Goal: Information Seeking & Learning: Learn about a topic

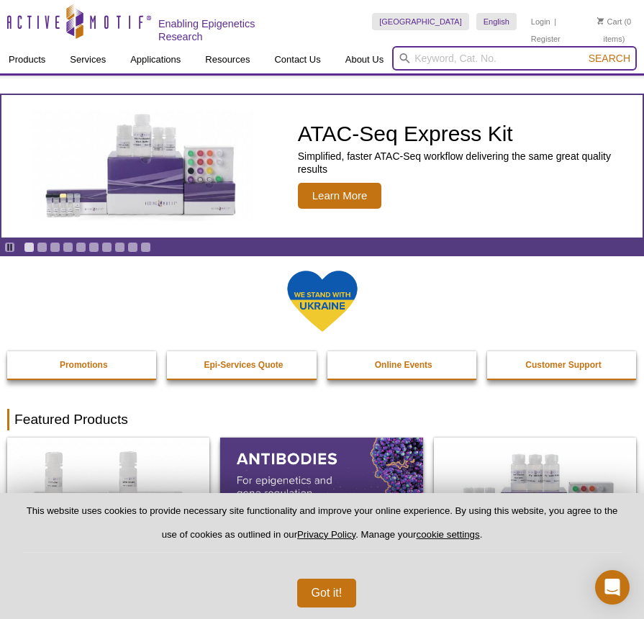
click at [508, 58] on input "search" at bounding box center [514, 58] width 245 height 24
type input "39159"
click at [584, 52] on button "Search" at bounding box center [609, 58] width 50 height 13
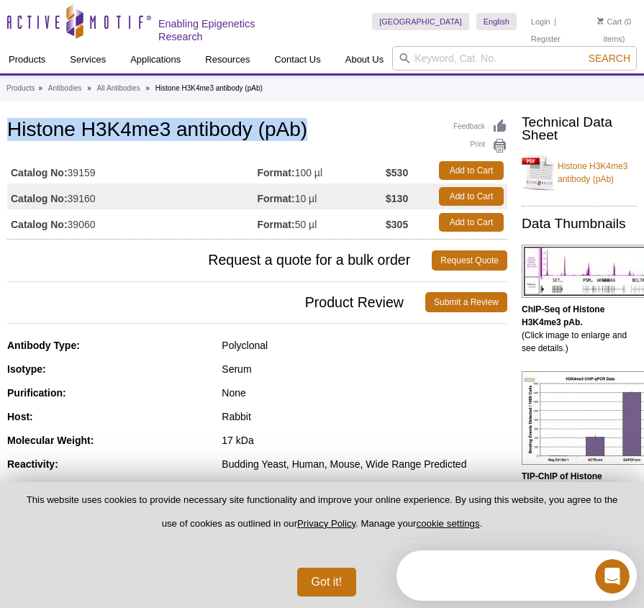
drag, startPoint x: 315, startPoint y: 131, endPoint x: 5, endPoint y: 132, distance: 310.0
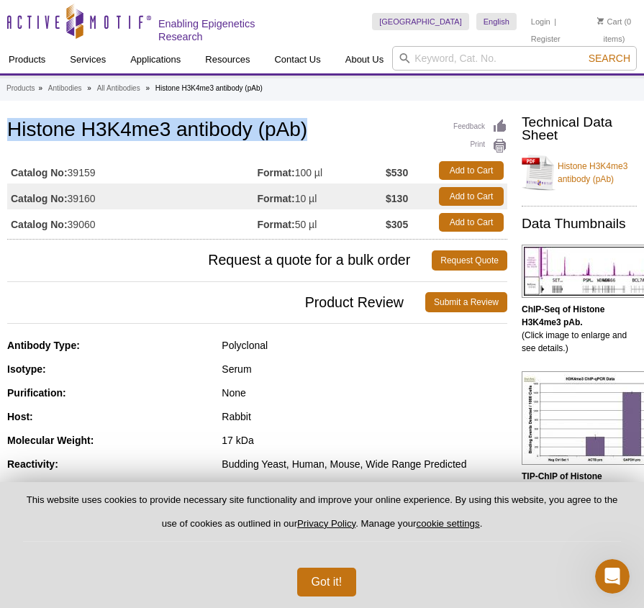
copy h1 "Histone H3K4me3 antibody (pAb)"
drag, startPoint x: 113, startPoint y: 175, endPoint x: 70, endPoint y: 177, distance: 43.2
click at [70, 177] on td "Catalog No: 39159" at bounding box center [132, 171] width 250 height 26
copy td "39159"
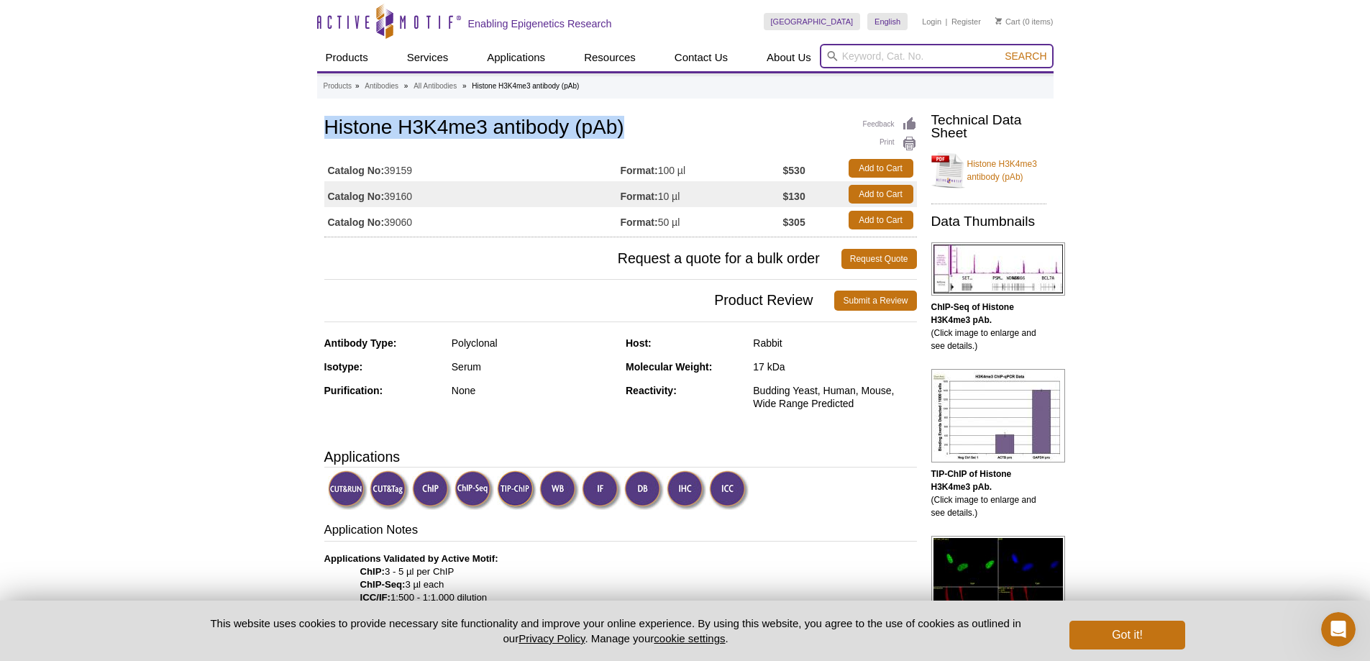
click at [643, 61] on input "search" at bounding box center [937, 56] width 234 height 24
type input "POLR3A"
click at [643, 50] on button "Search" at bounding box center [1025, 56] width 50 height 13
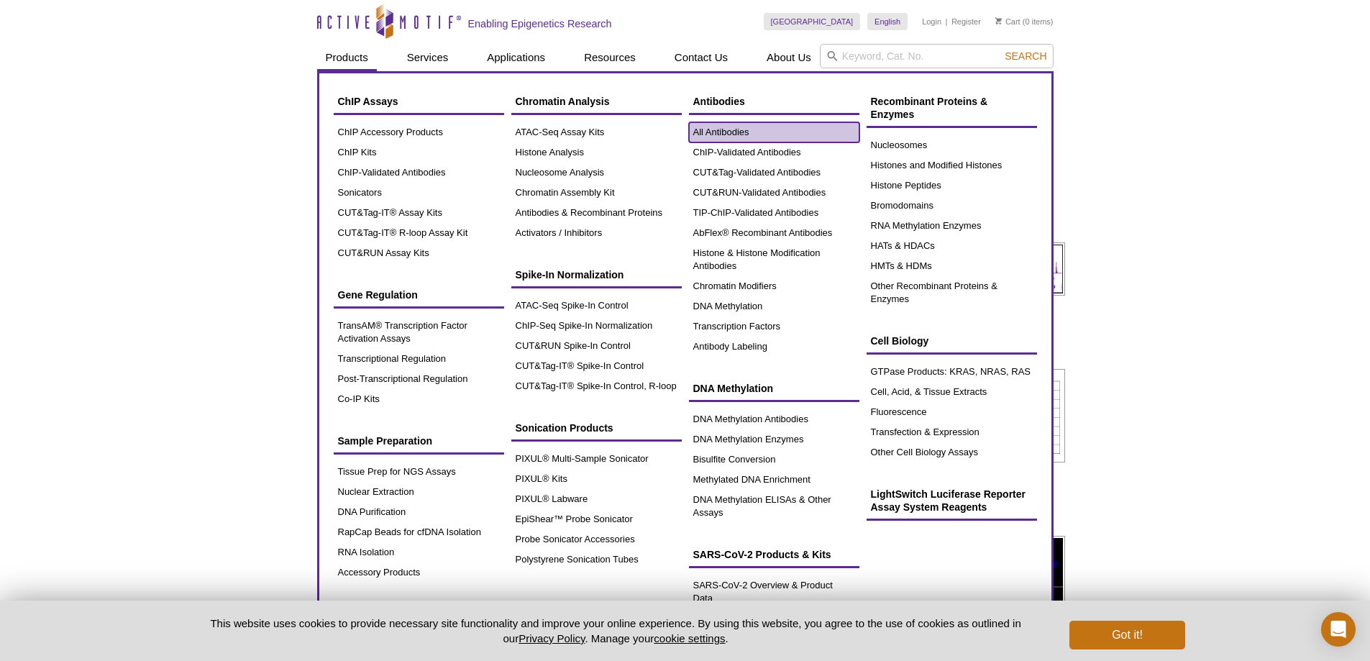
click at [741, 129] on link "All Antibodies" at bounding box center [774, 132] width 170 height 20
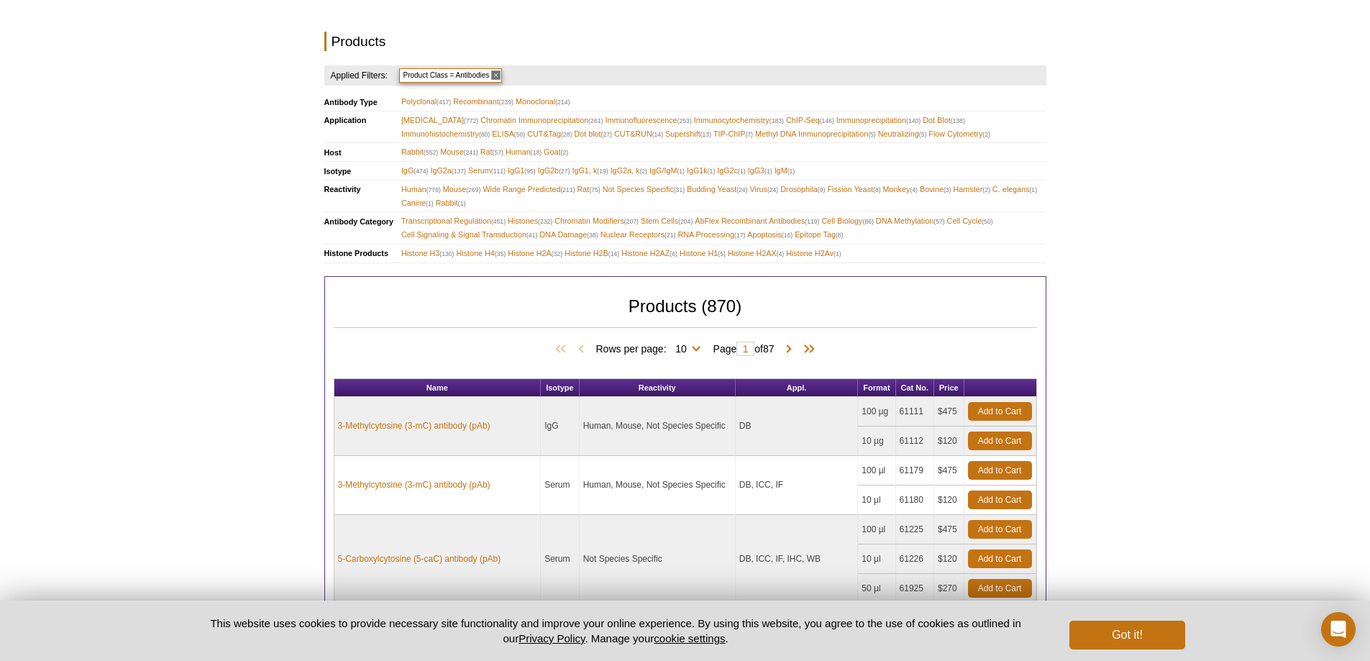
scroll to position [306, 0]
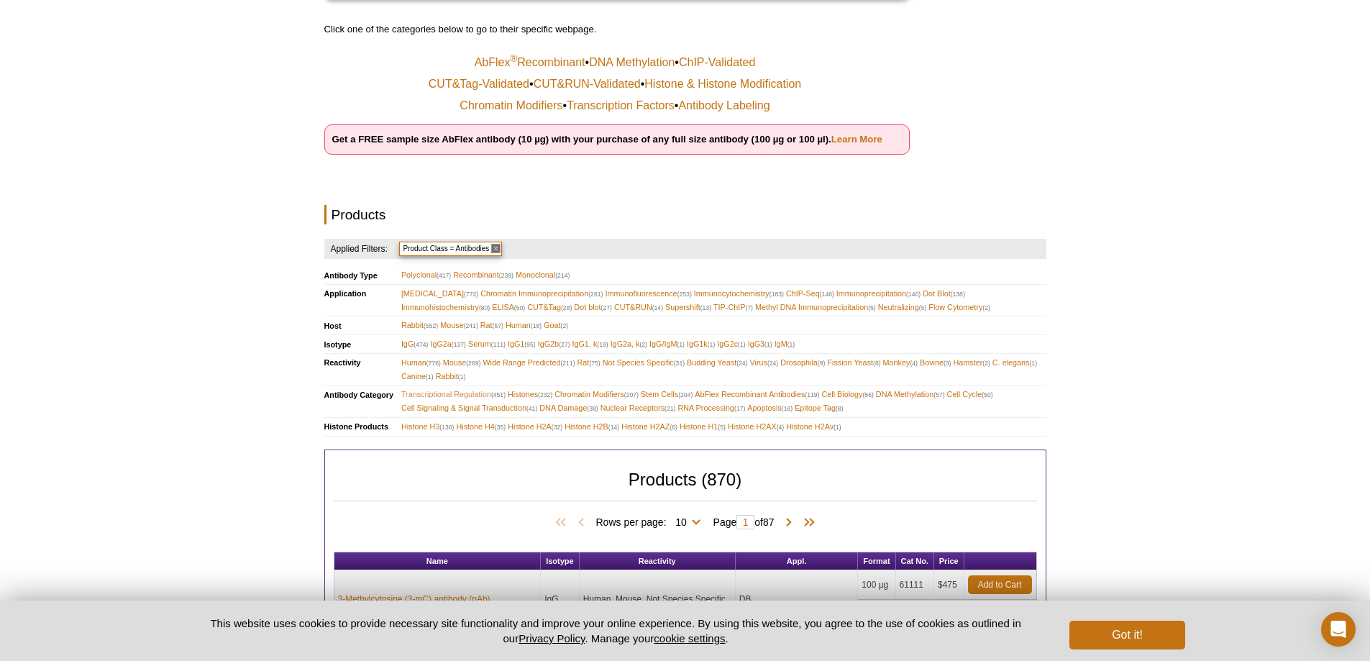
click at [470, 393] on span "Transcriptional Regulation (451)" at bounding box center [453, 395] width 104 height 14
click at [1127, 629] on button "Got it!" at bounding box center [1126, 635] width 115 height 29
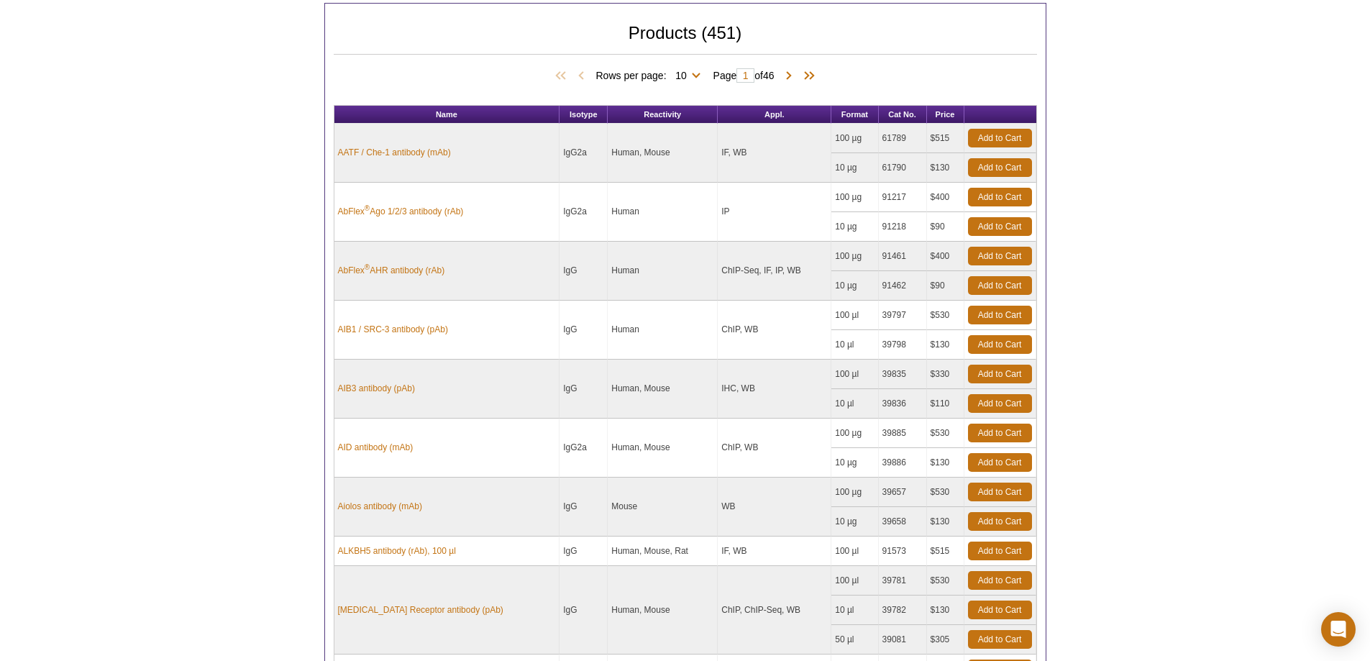
scroll to position [503, 0]
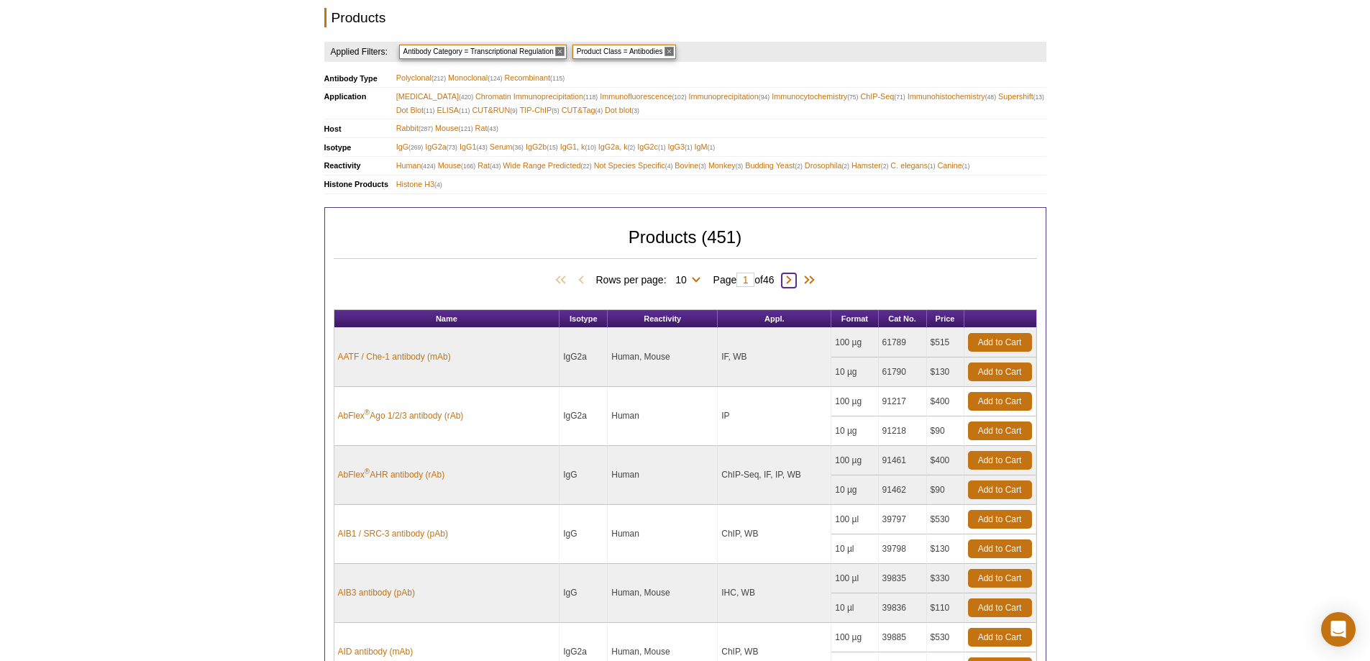
click at [792, 283] on span at bounding box center [789, 280] width 14 height 14
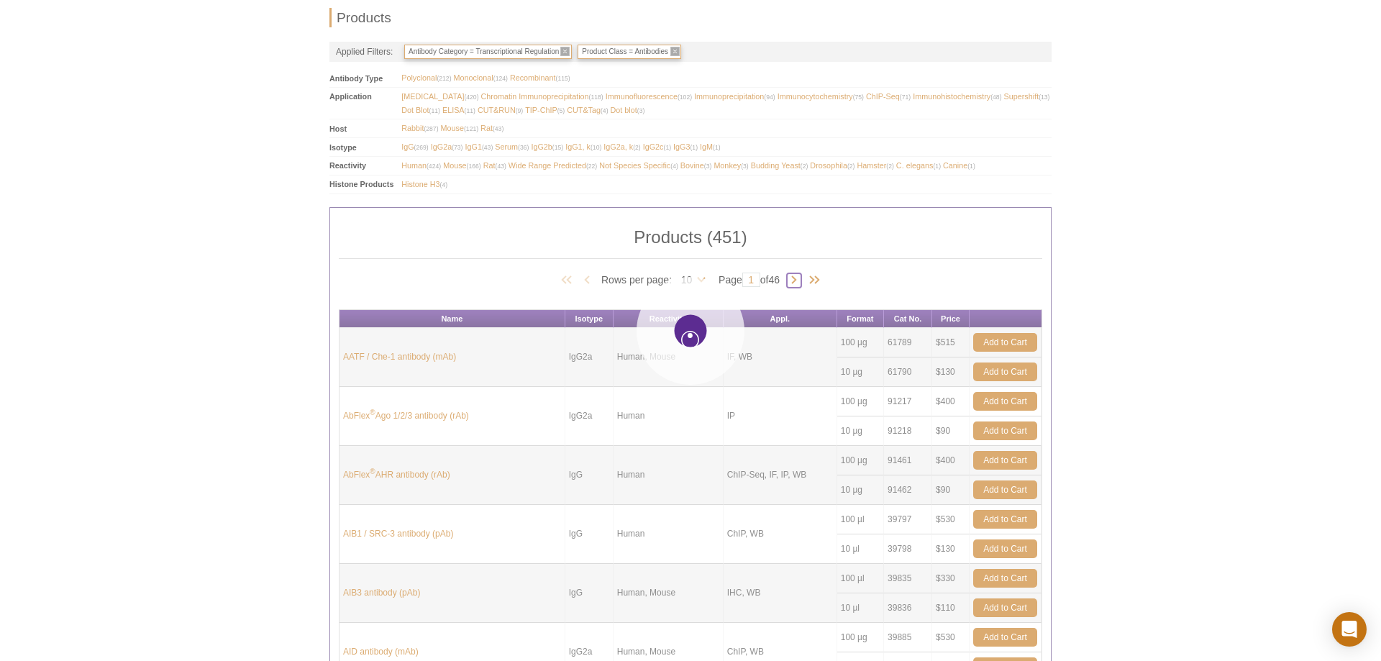
type input "2"
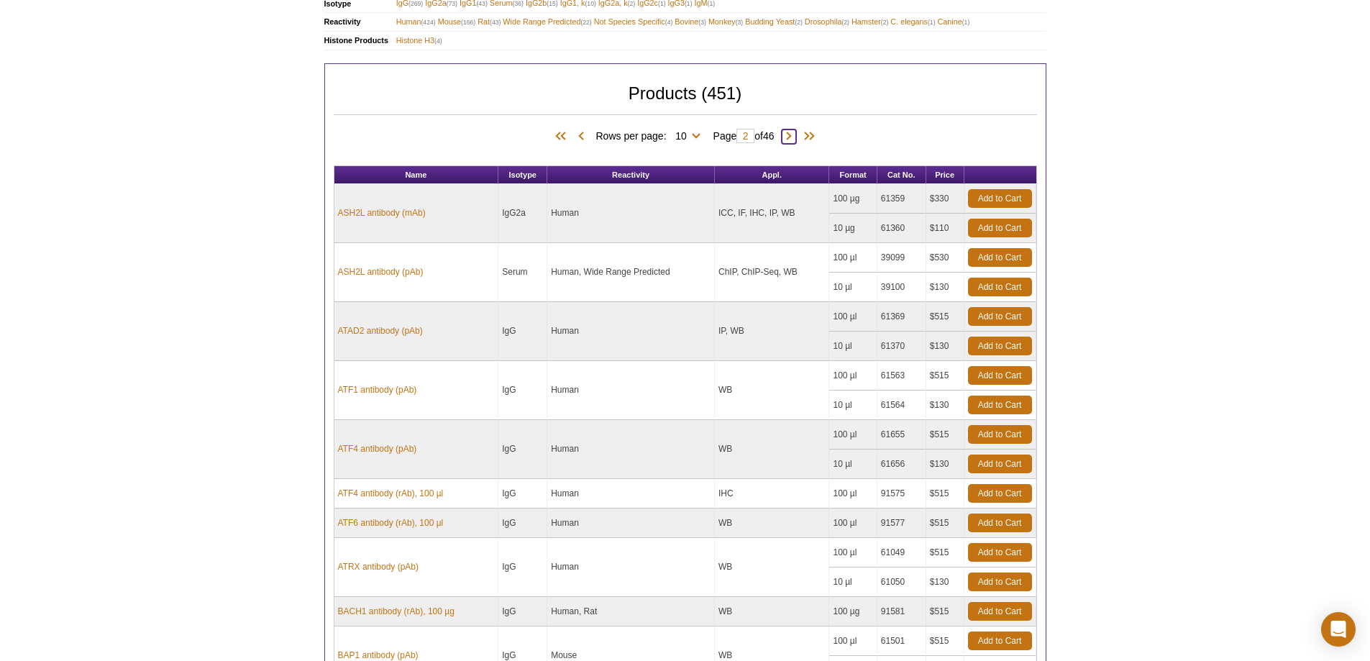
scroll to position [719, 0]
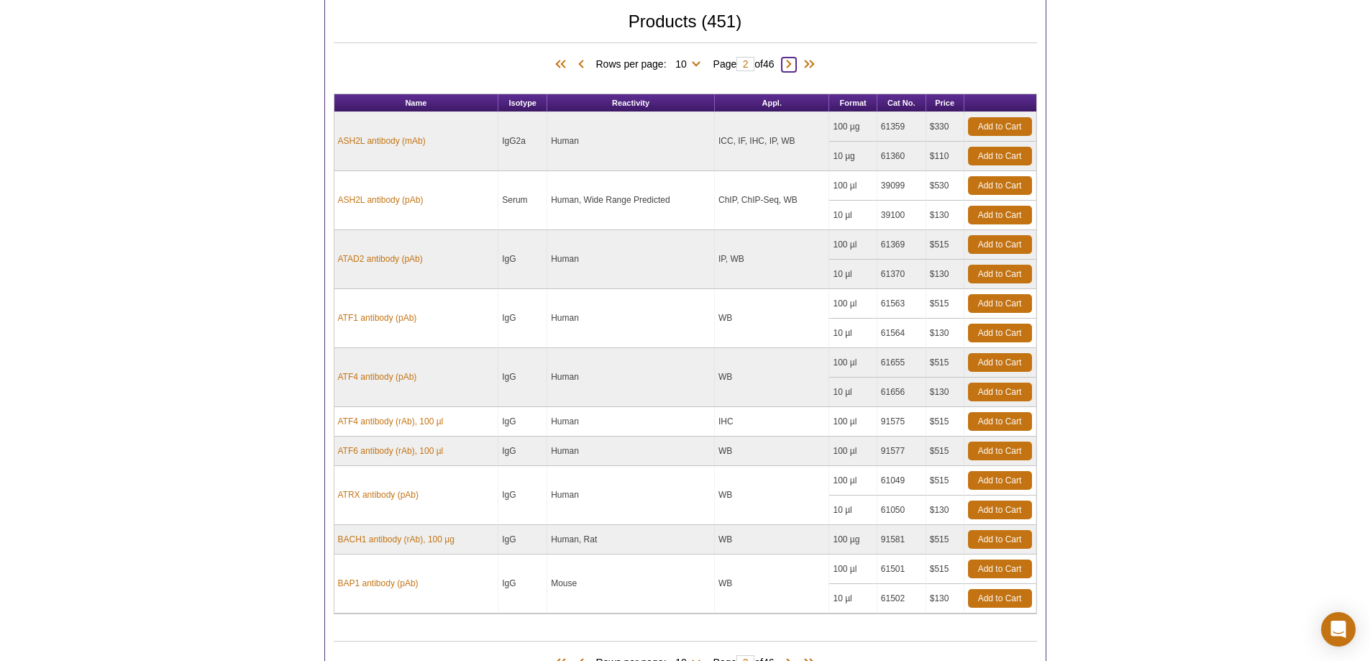
click at [793, 58] on span at bounding box center [789, 65] width 14 height 14
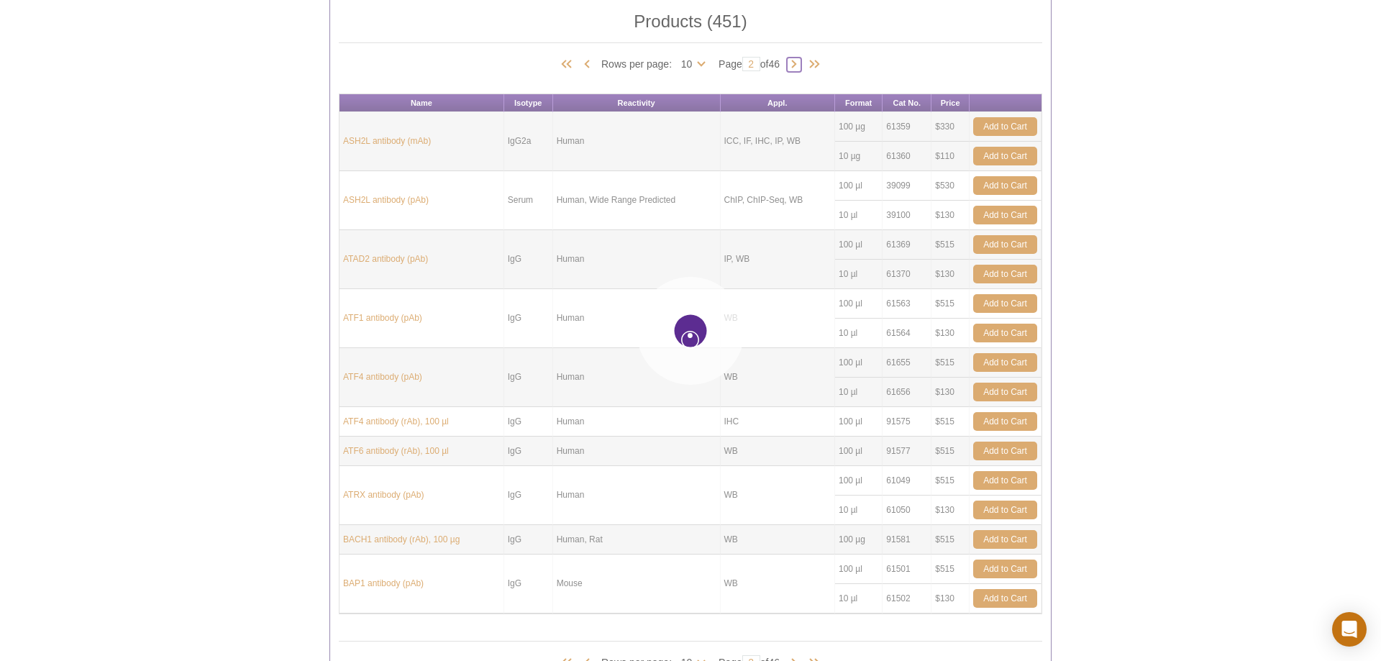
type input "3"
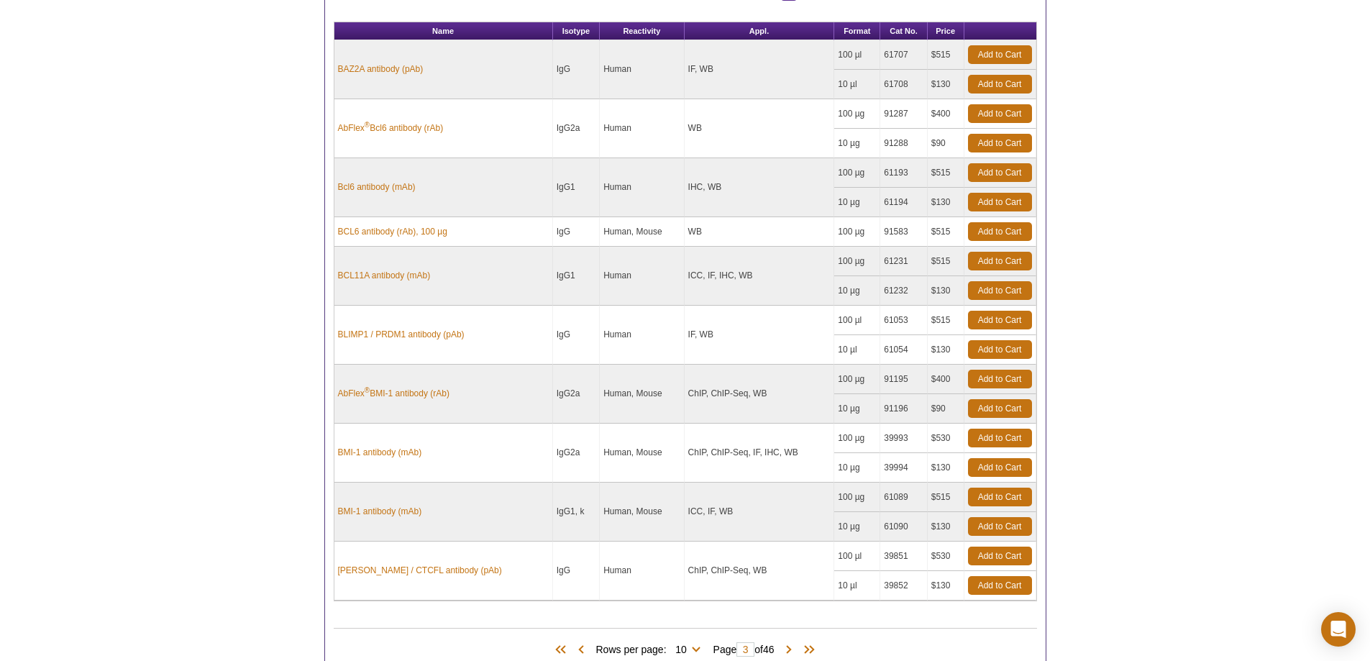
scroll to position [647, 0]
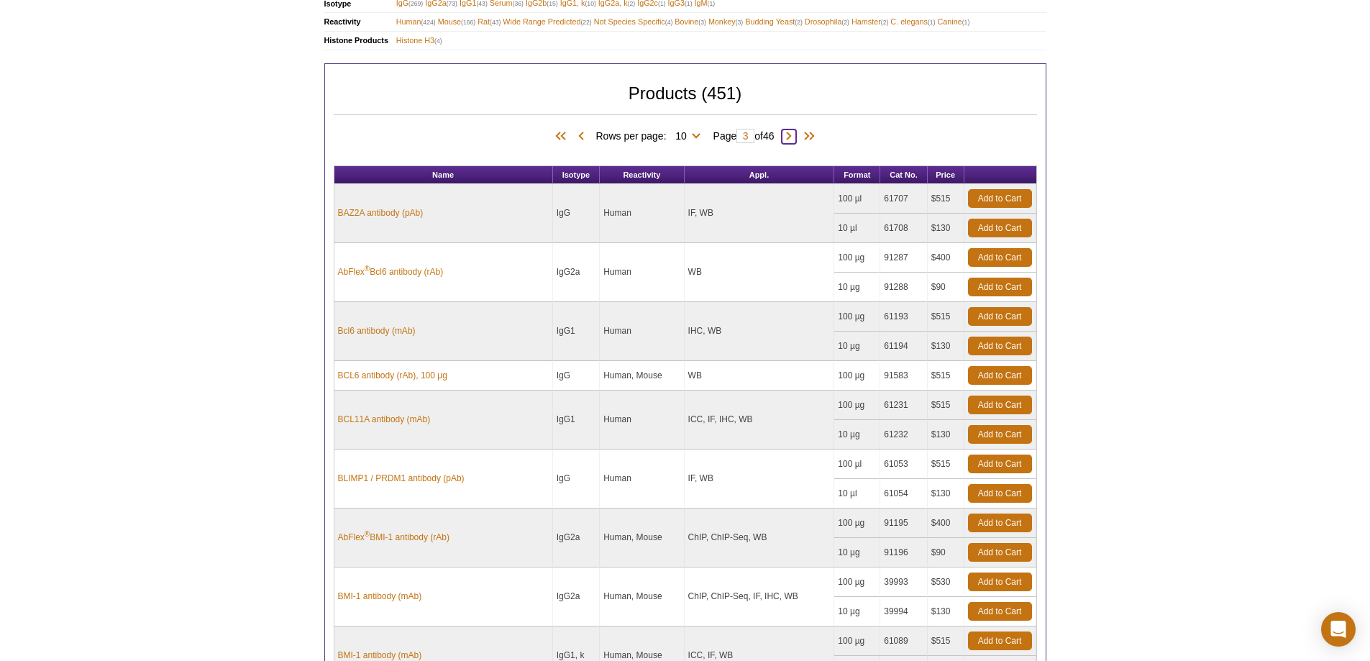
click at [788, 132] on span at bounding box center [789, 136] width 14 height 14
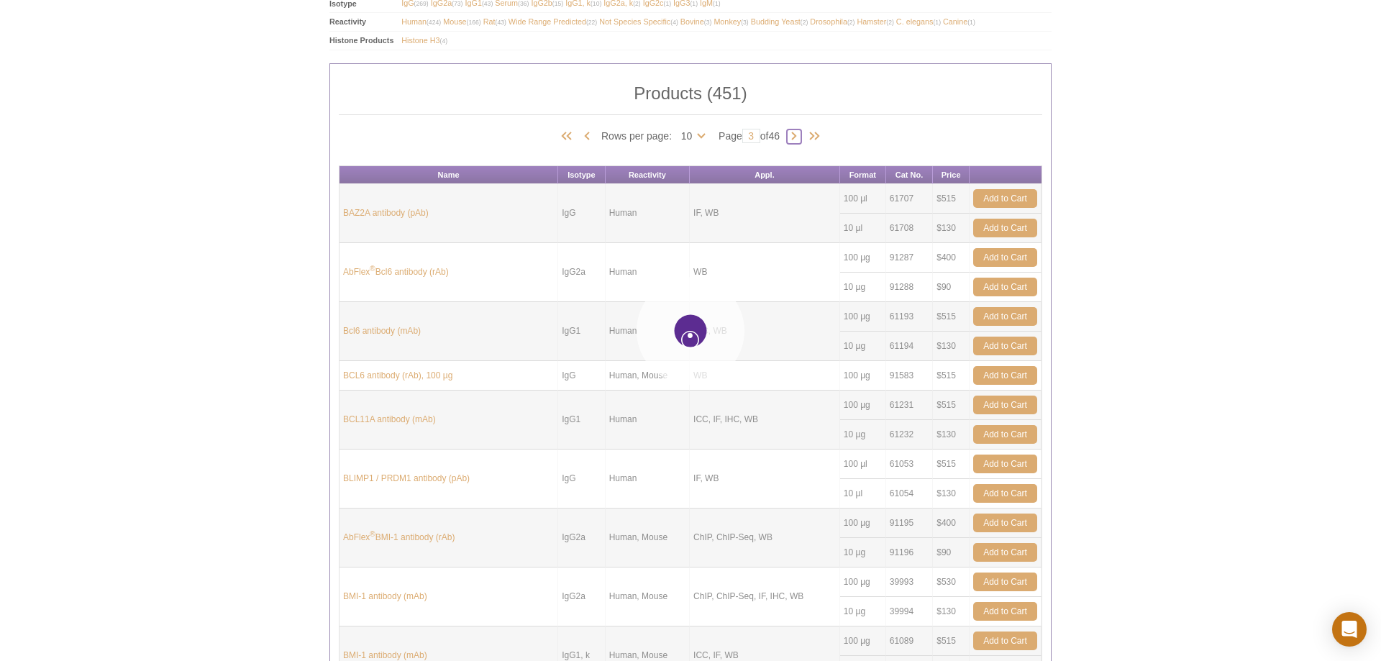
type input "4"
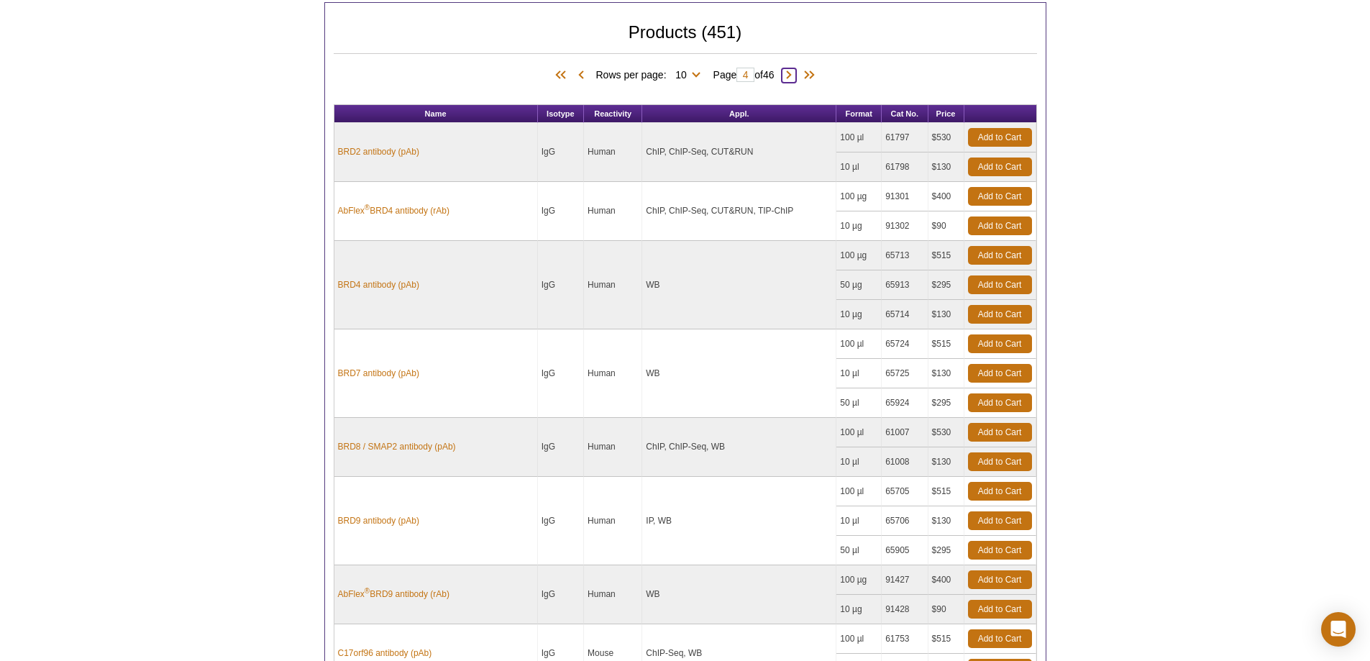
scroll to position [575, 0]
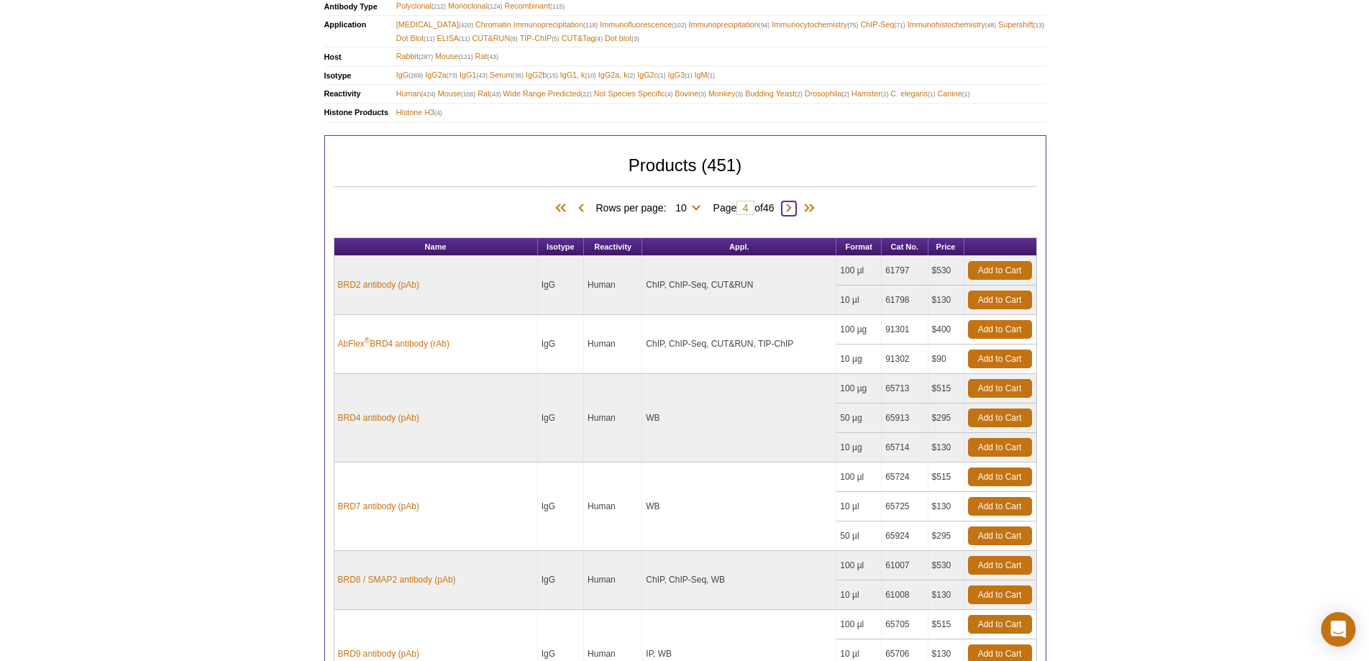
click at [792, 214] on span at bounding box center [789, 208] width 14 height 14
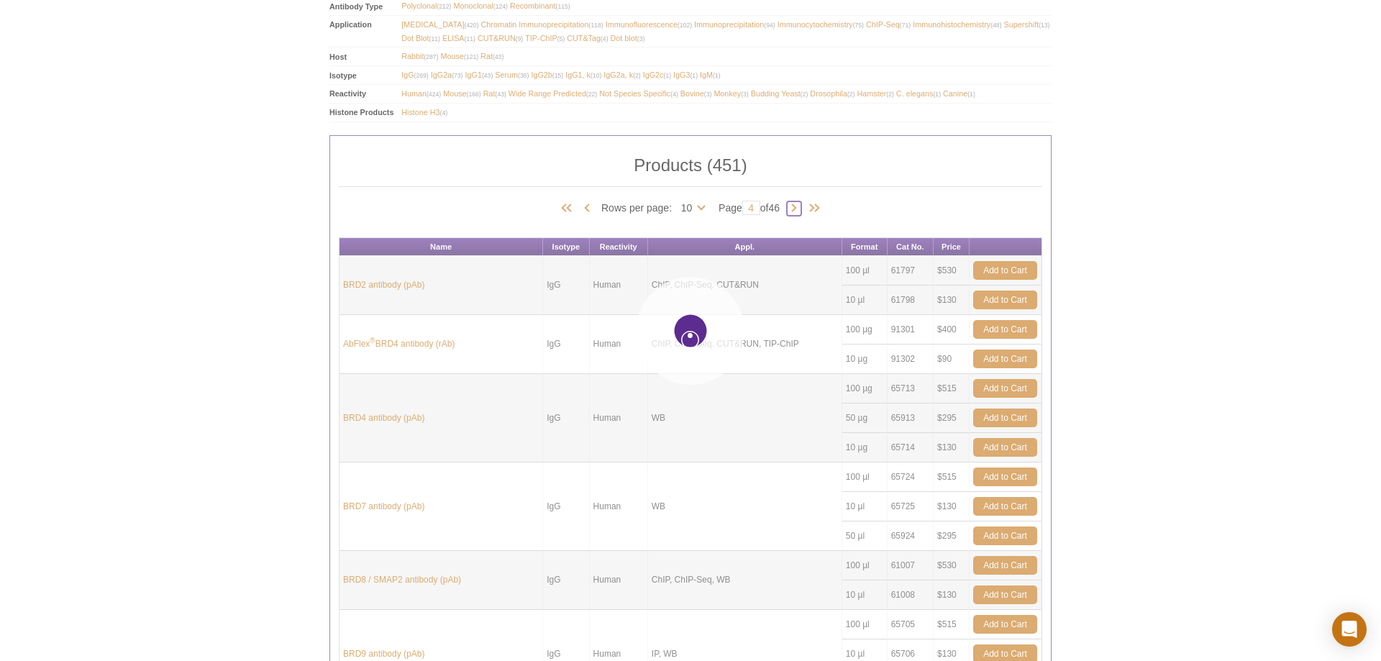
type input "5"
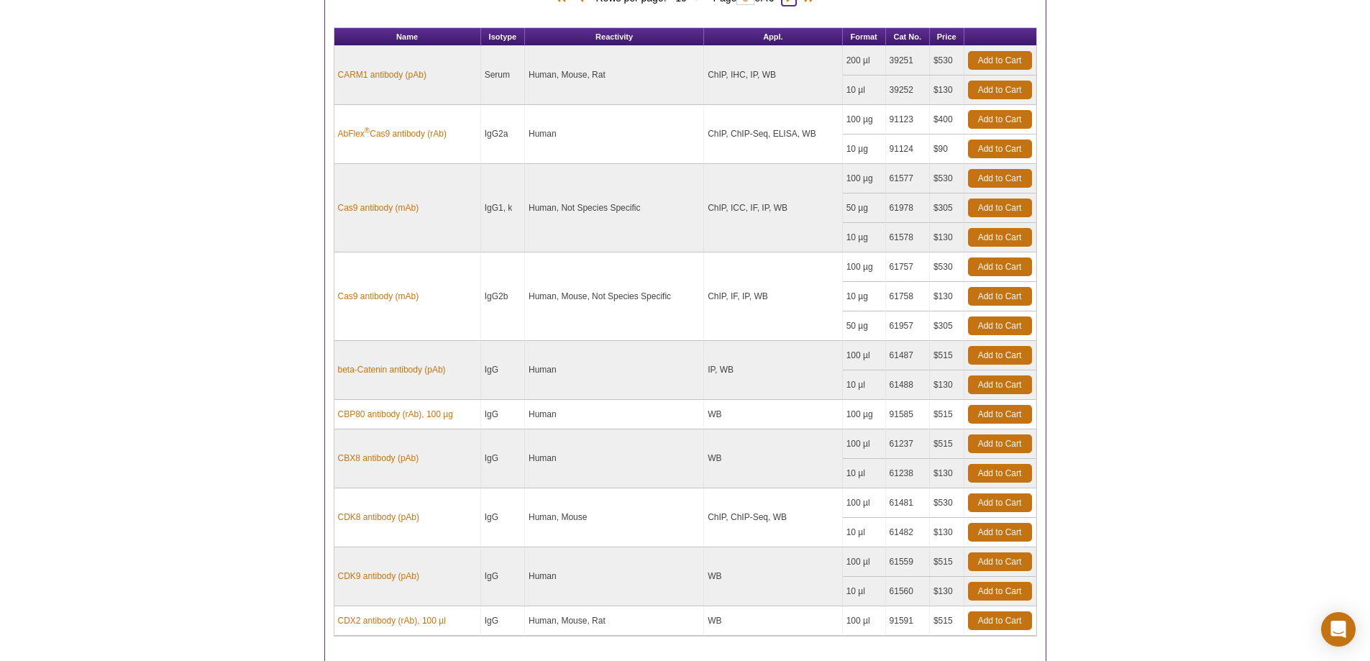
scroll to position [647, 0]
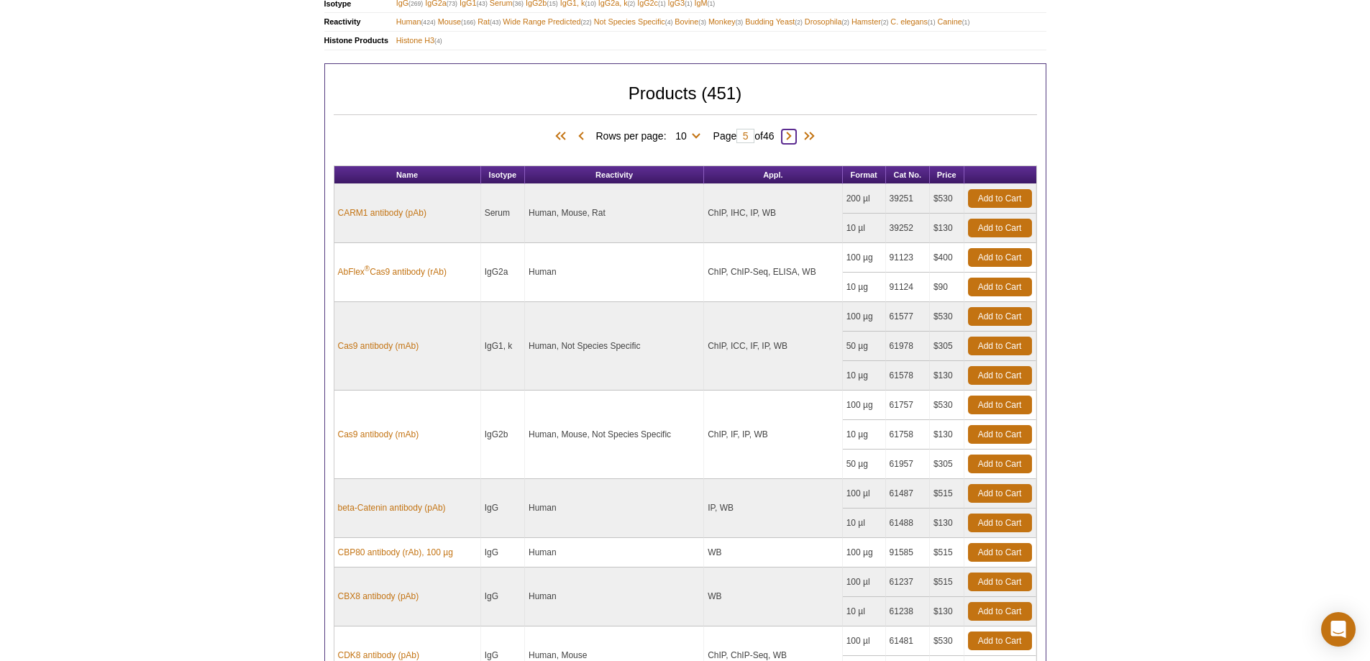
click at [790, 136] on span at bounding box center [789, 136] width 14 height 14
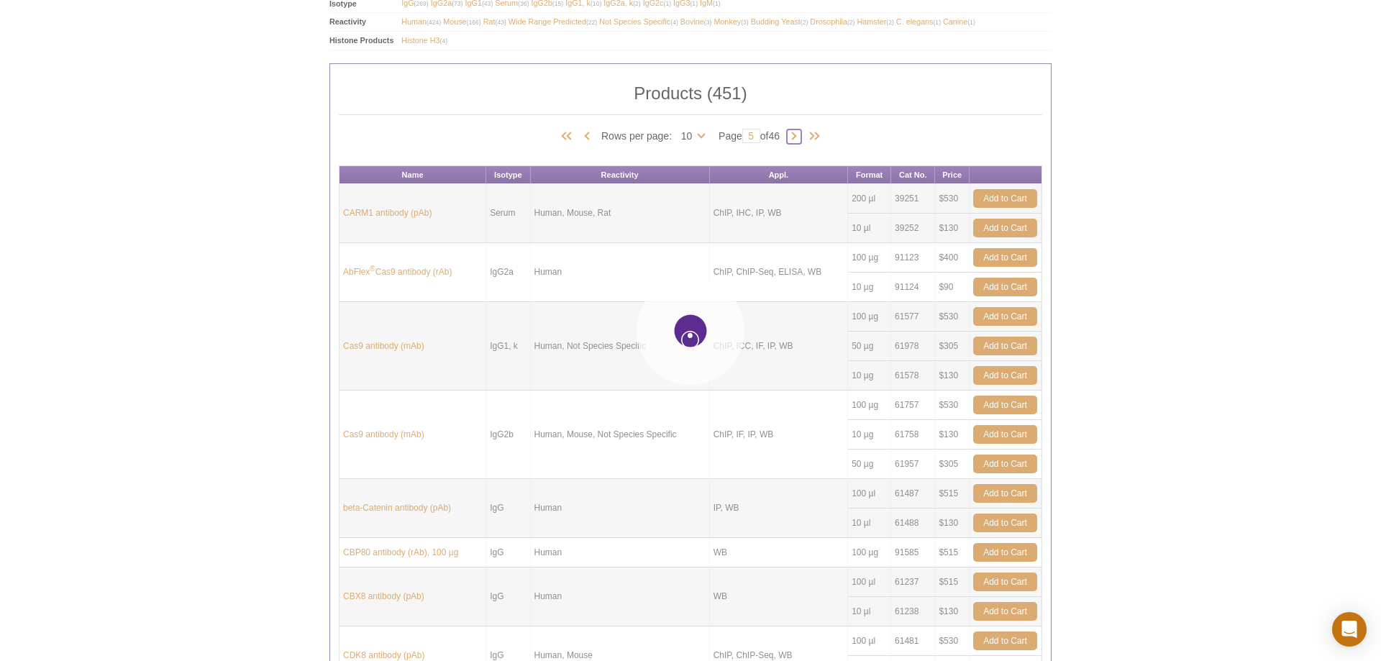
type input "6"
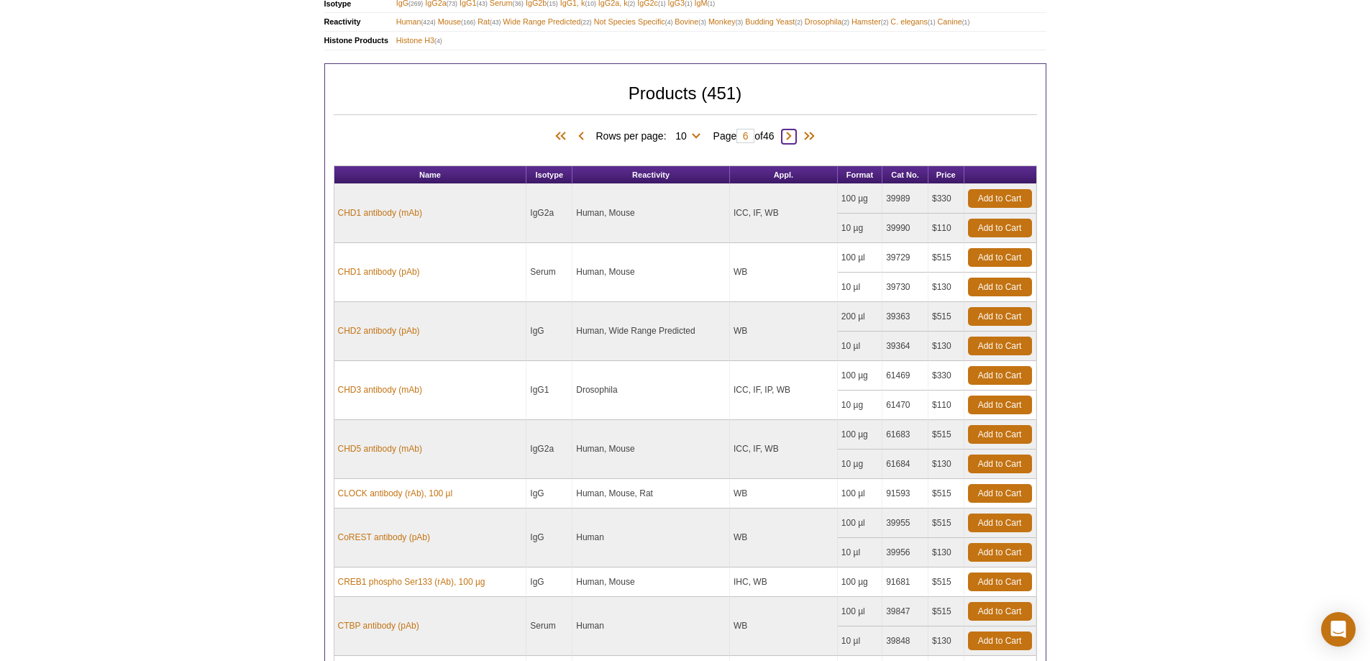
click at [793, 136] on span at bounding box center [789, 136] width 14 height 14
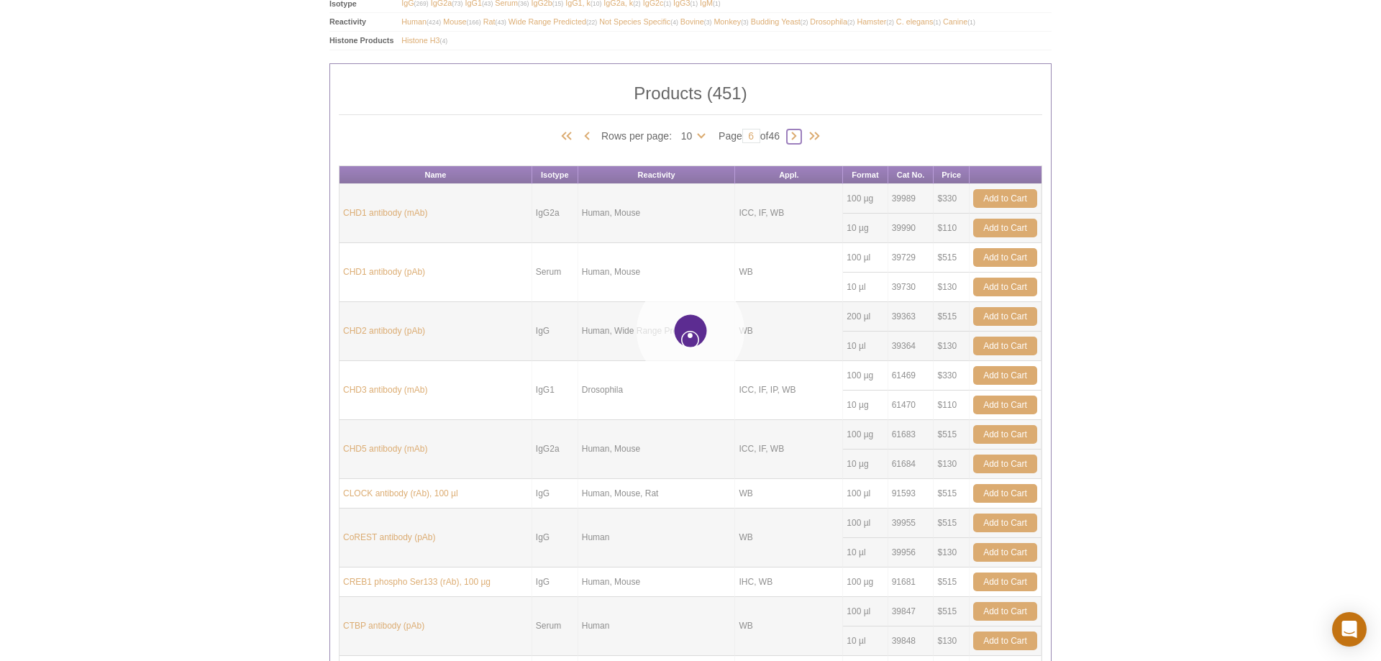
type input "7"
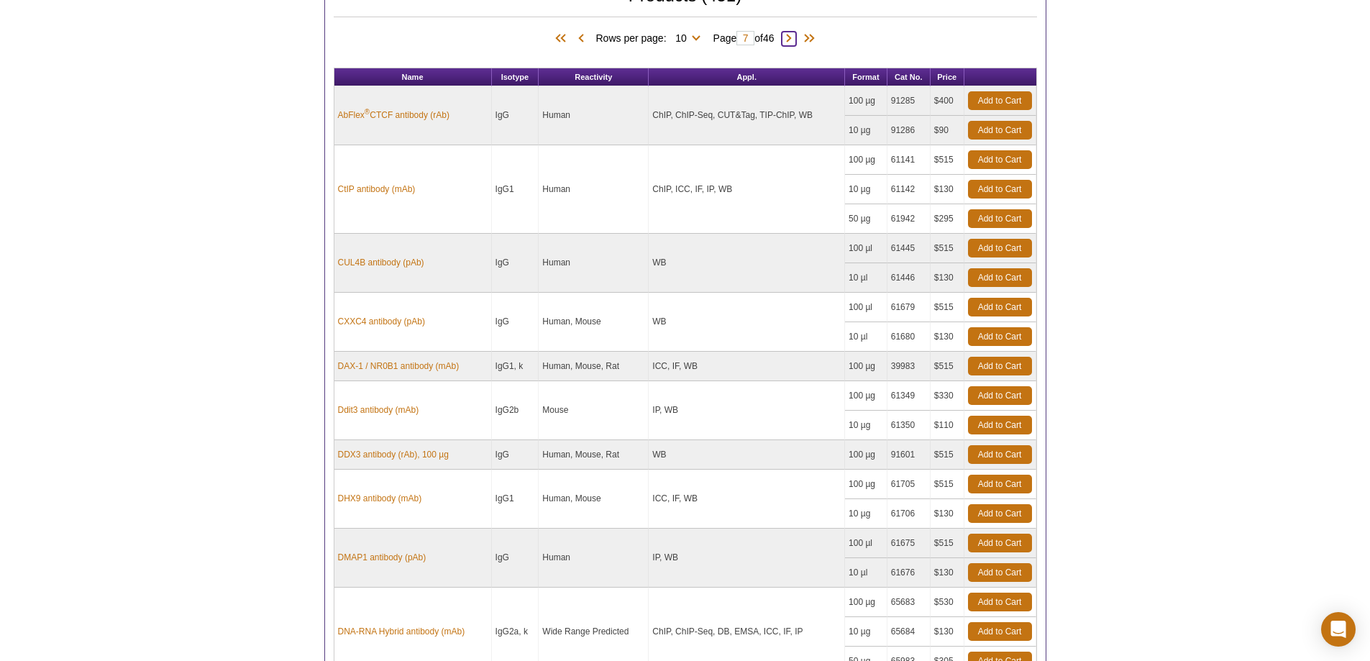
scroll to position [719, 0]
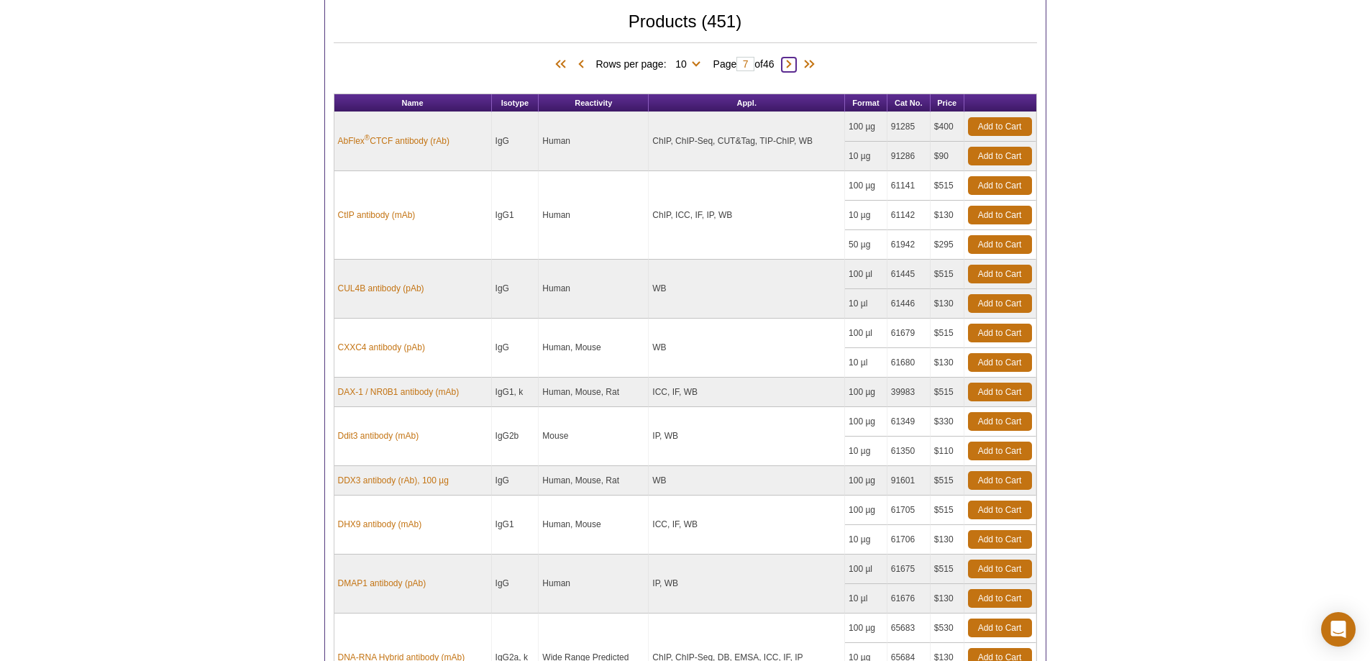
click at [796, 70] on span at bounding box center [789, 65] width 14 height 14
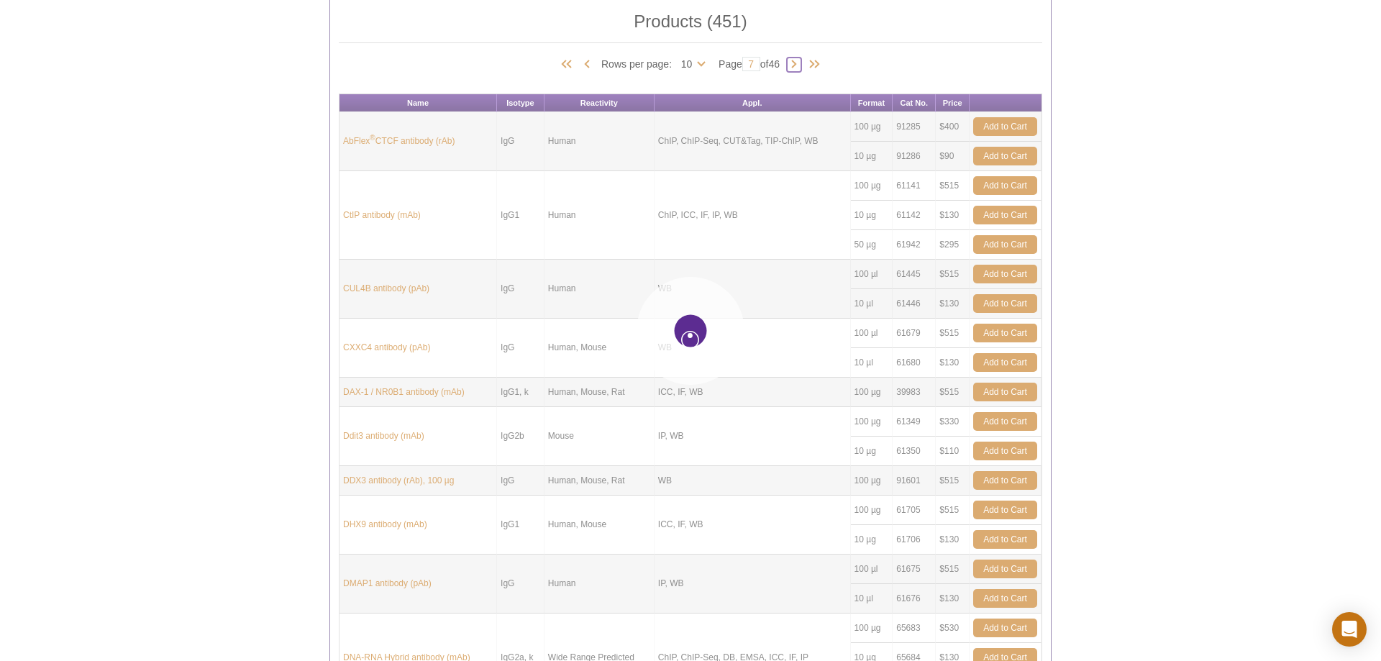
type input "8"
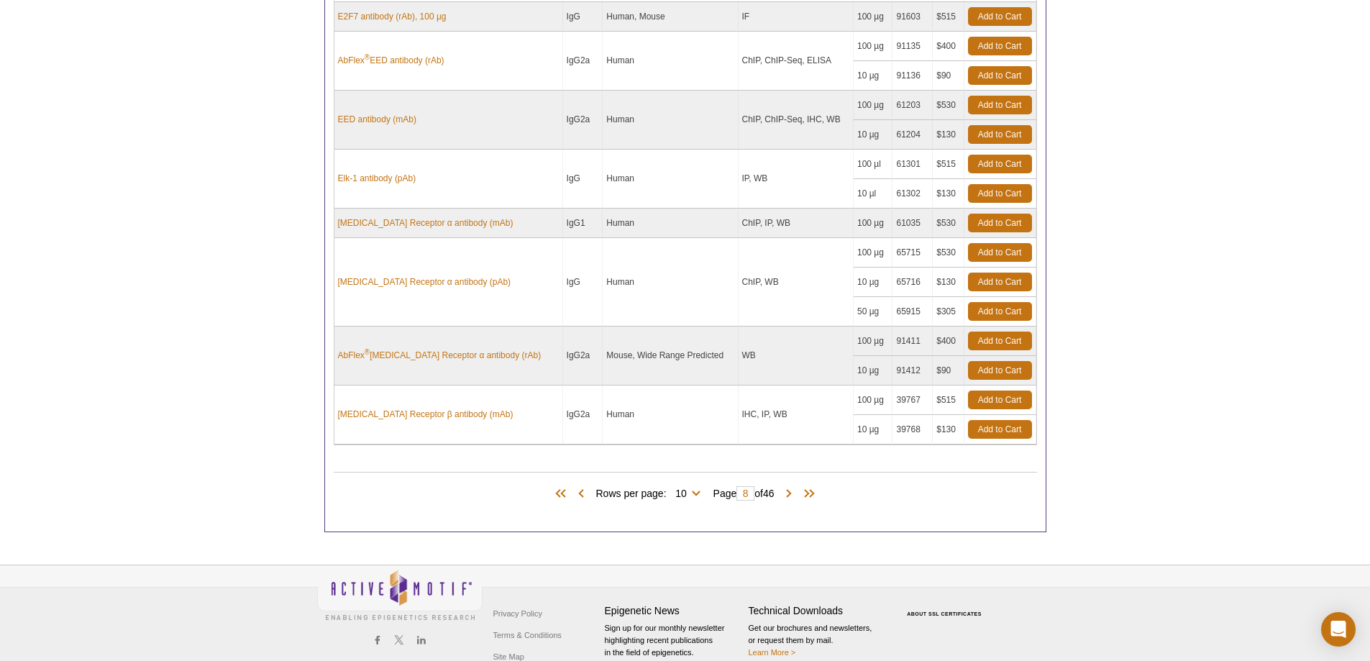
scroll to position [1007, 0]
click at [790, 488] on span at bounding box center [789, 493] width 14 height 14
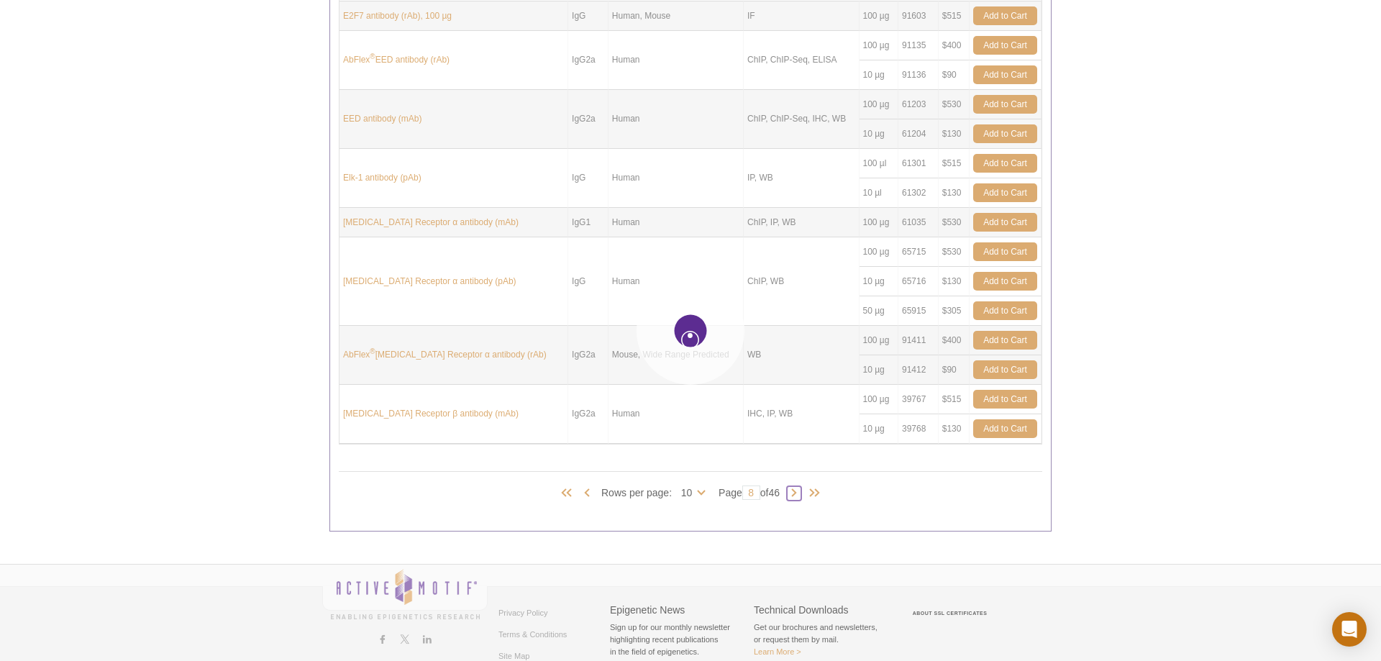
type input "9"
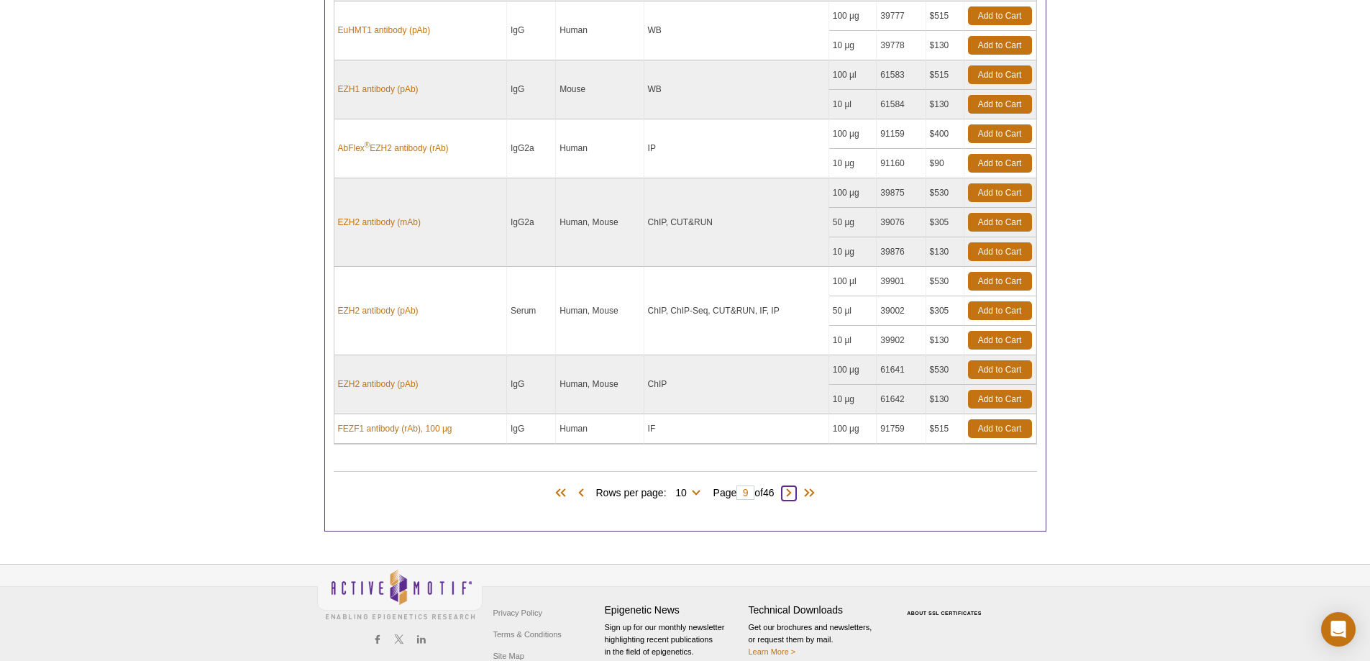
click at [790, 491] on span at bounding box center [789, 493] width 14 height 14
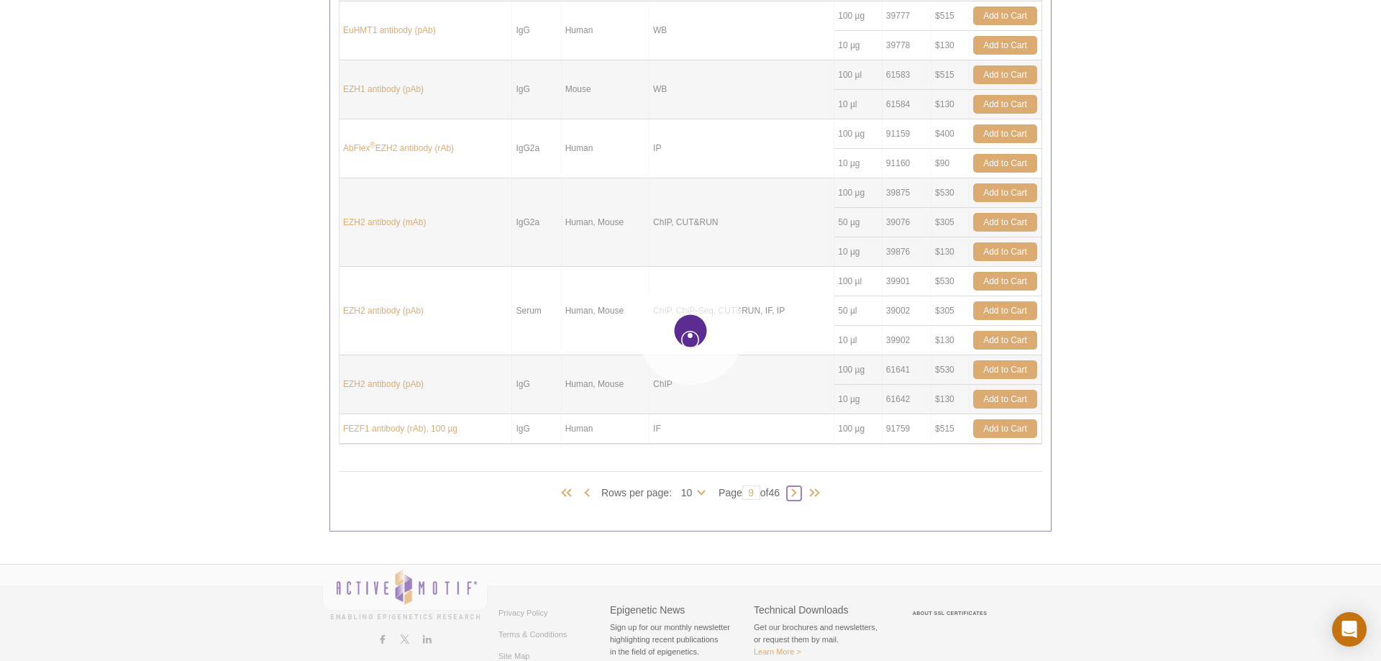
type input "10"
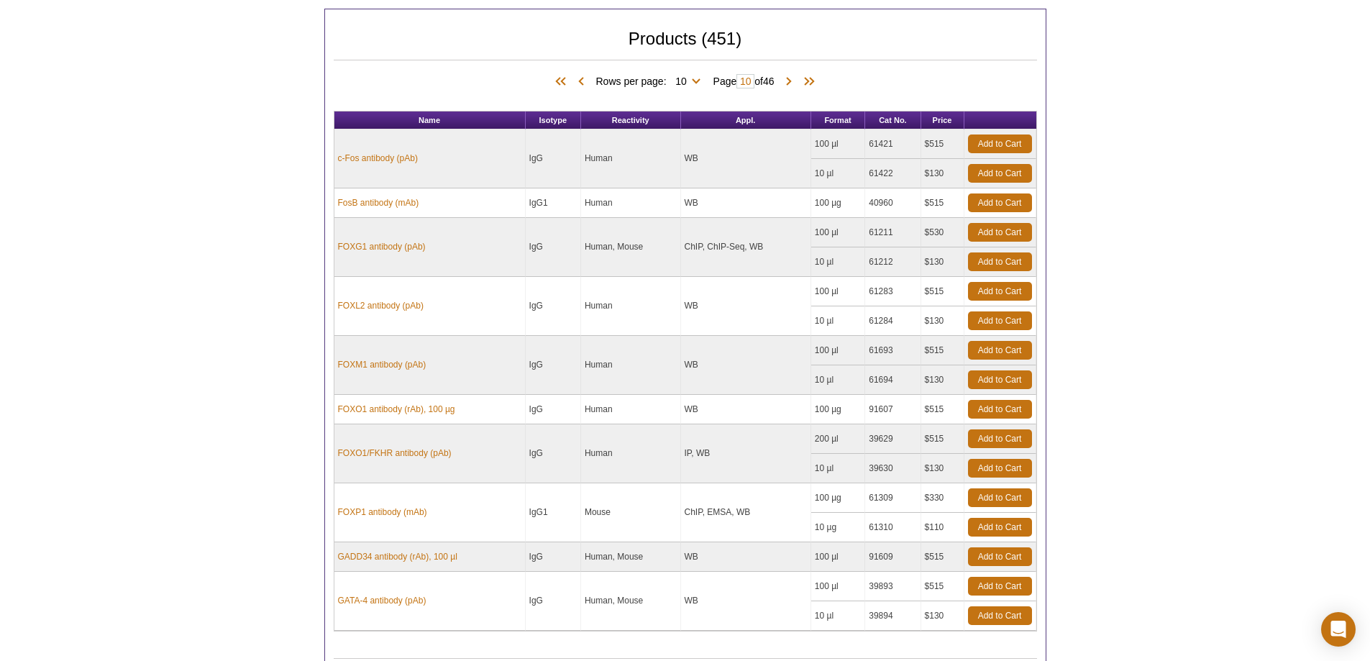
scroll to position [774, 0]
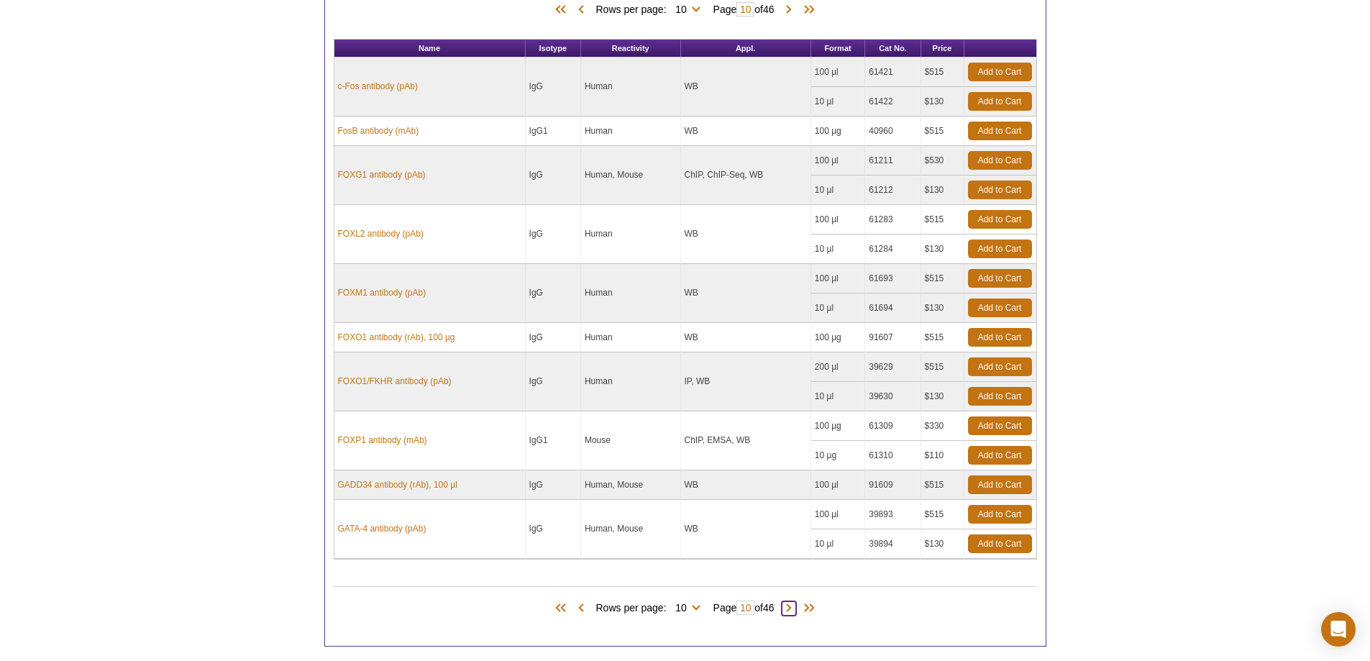
click at [792, 609] on span at bounding box center [789, 608] width 14 height 14
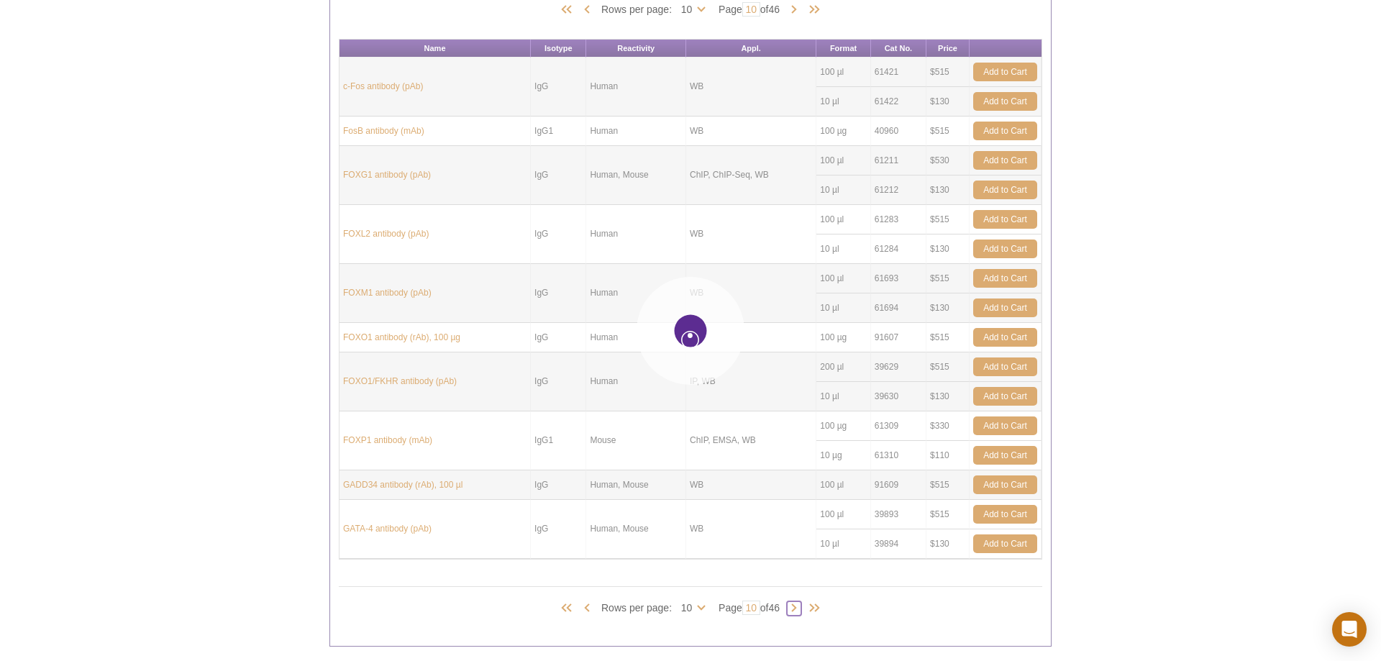
type input "11"
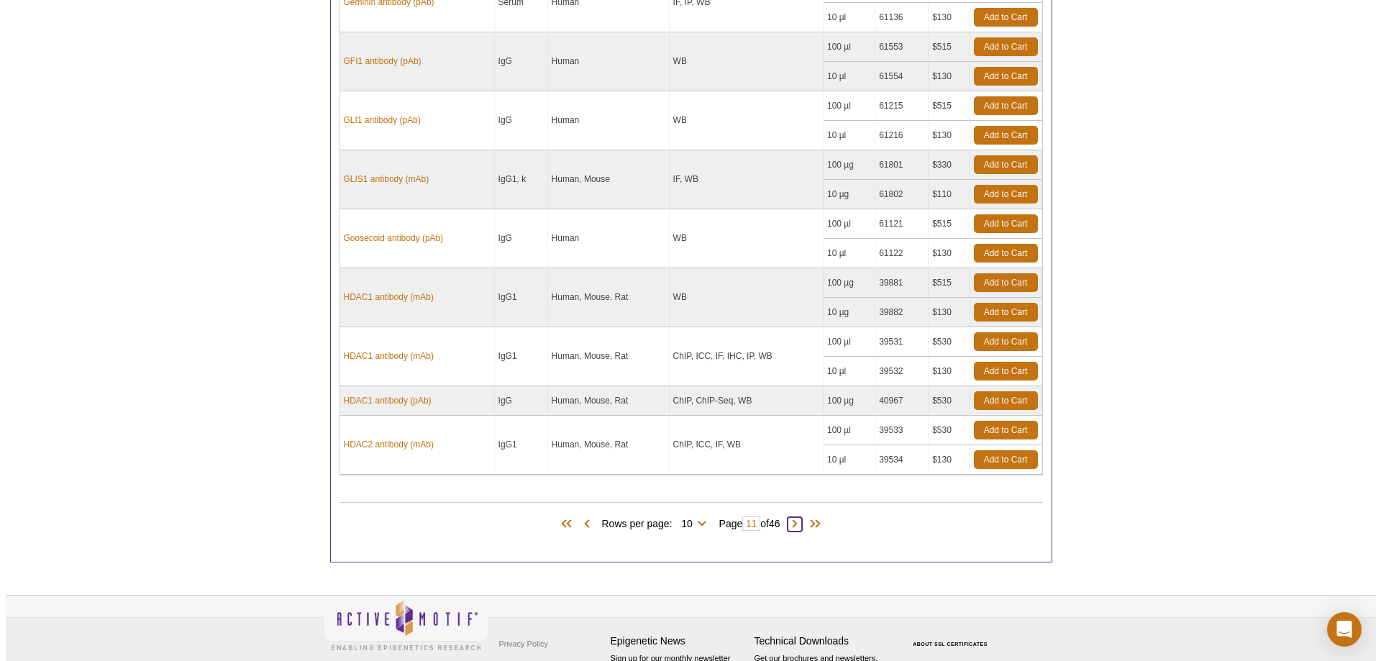
scroll to position [918, 0]
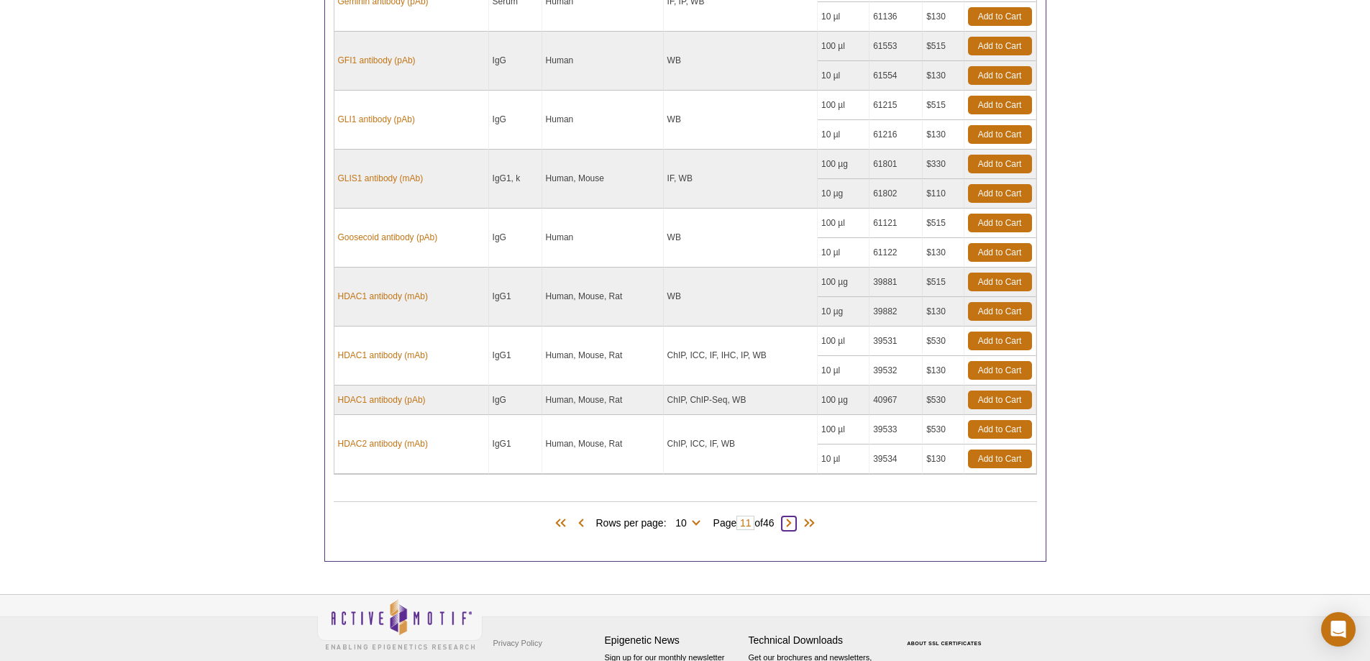
click at [796, 525] on span at bounding box center [789, 523] width 14 height 14
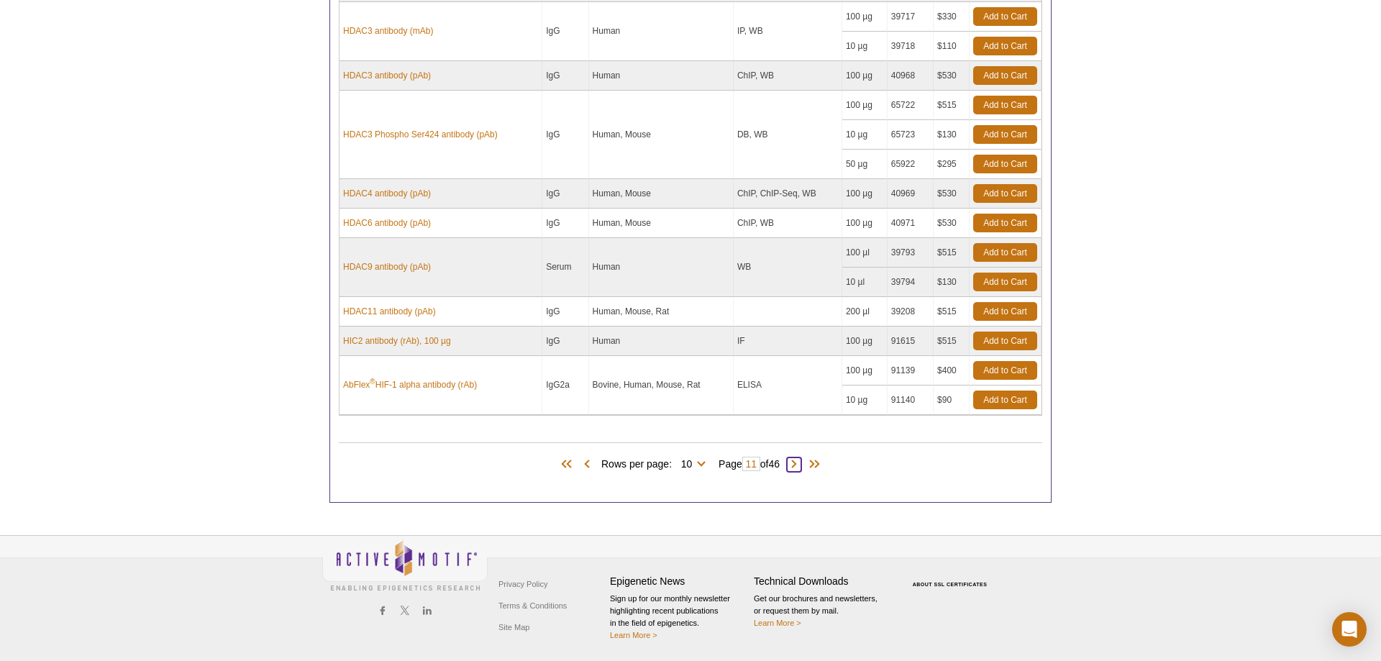
type input "12"
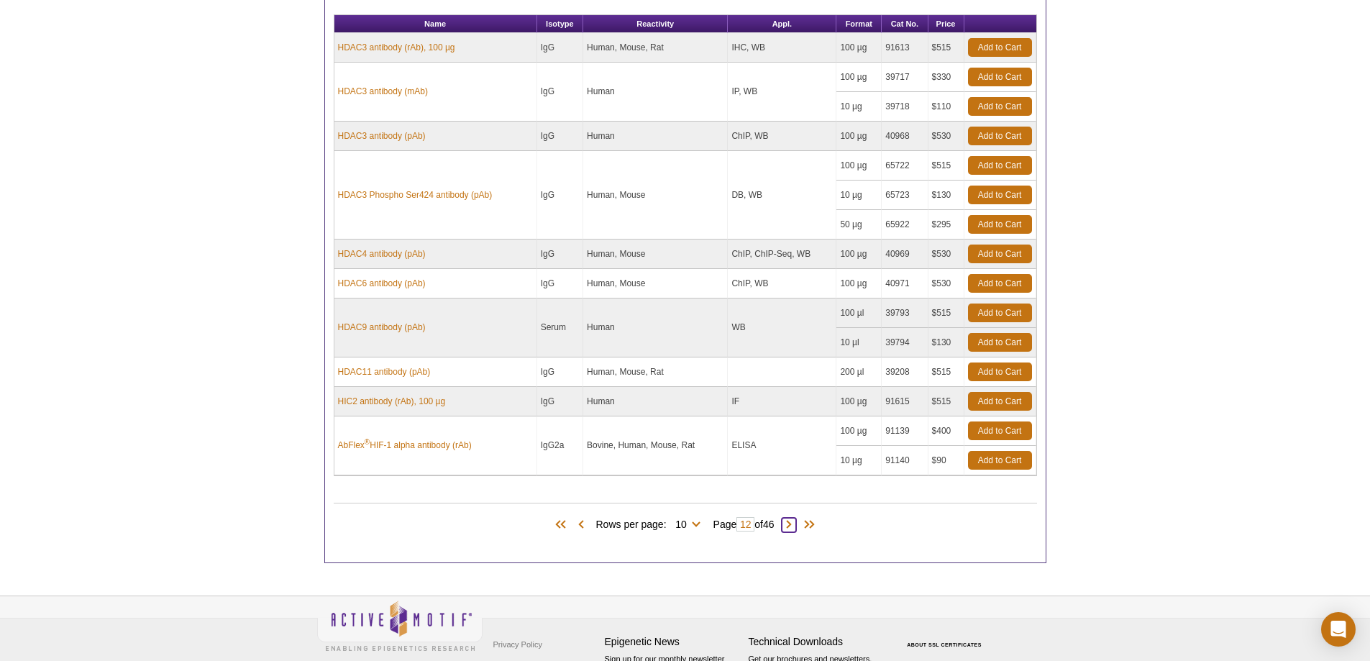
scroll to position [715, 0]
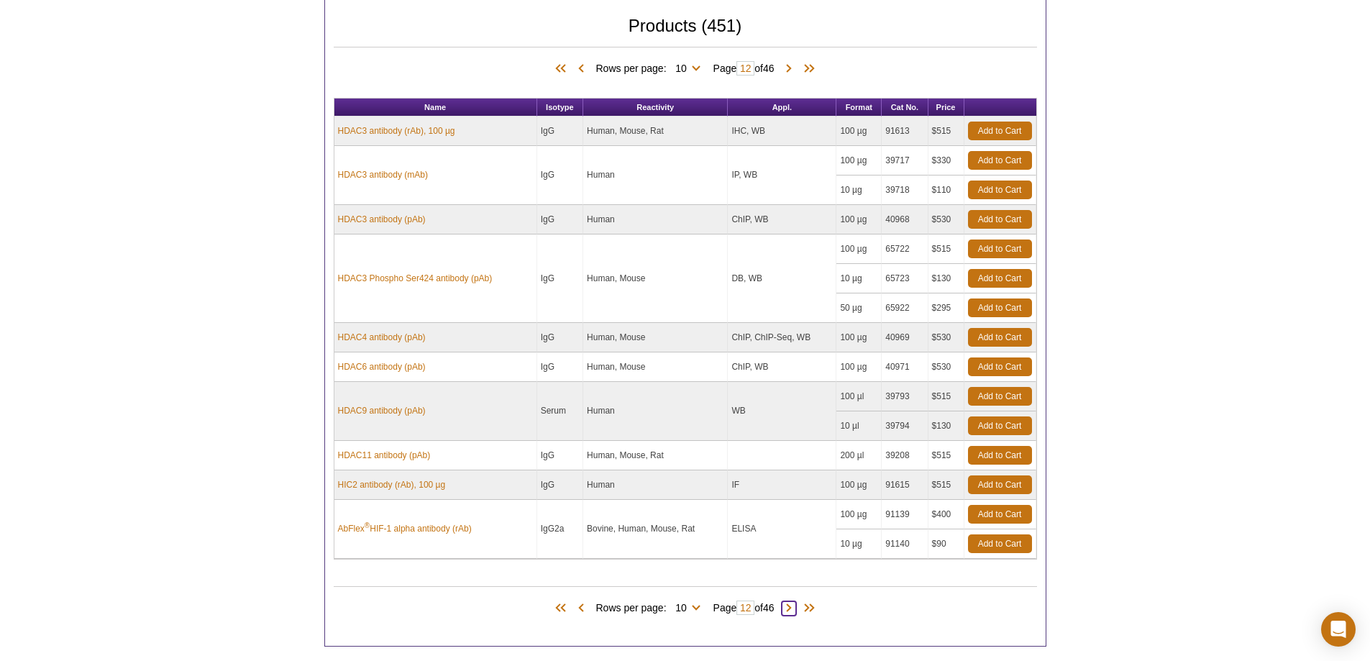
click at [796, 613] on span at bounding box center [789, 608] width 14 height 14
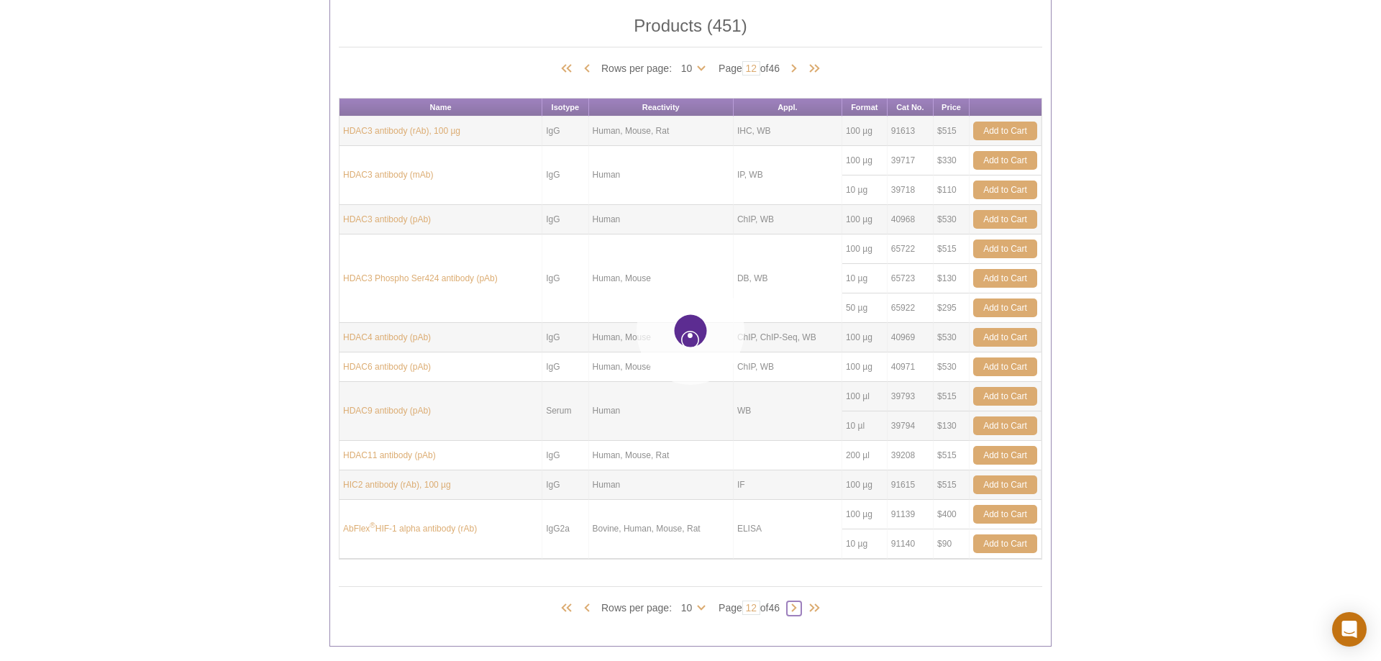
type input "13"
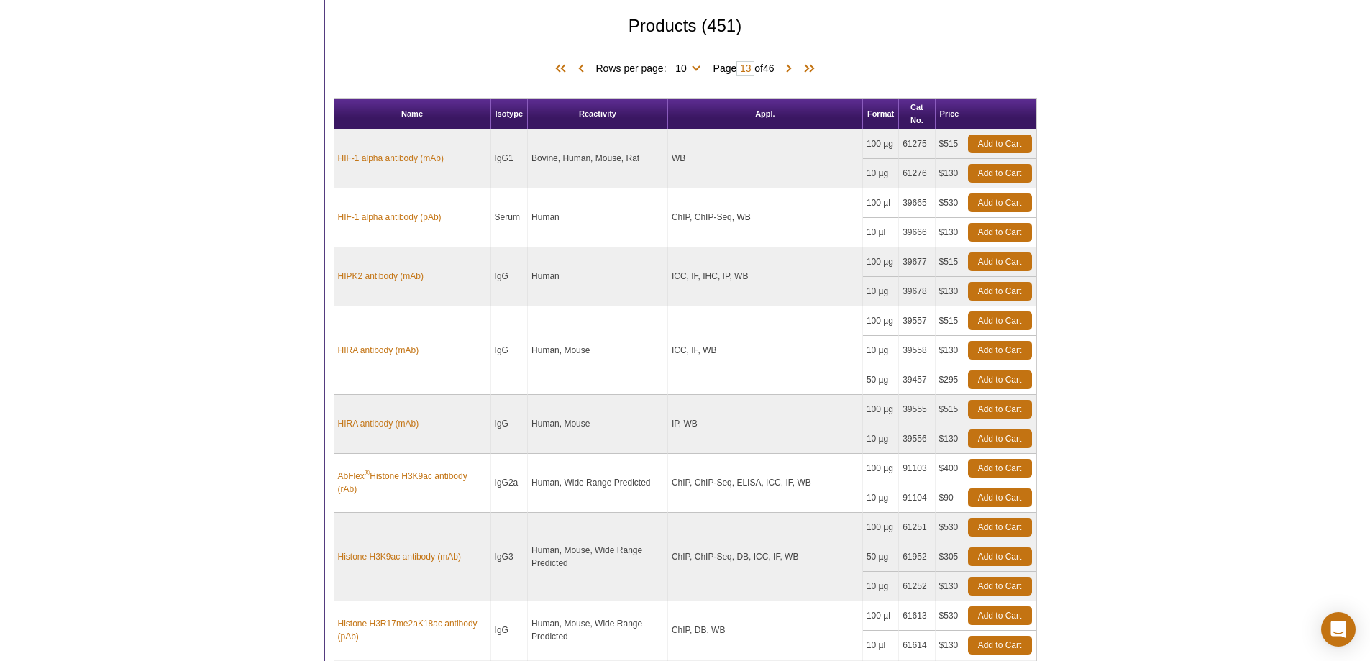
scroll to position [859, 0]
